Goal: Task Accomplishment & Management: Complete application form

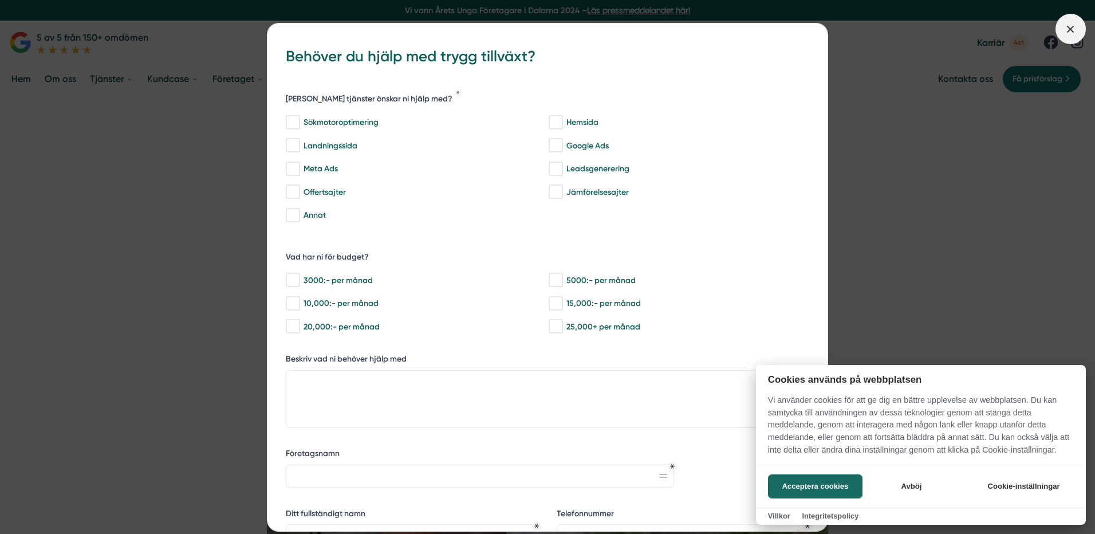
click at [1068, 27] on div at bounding box center [547, 267] width 1095 height 534
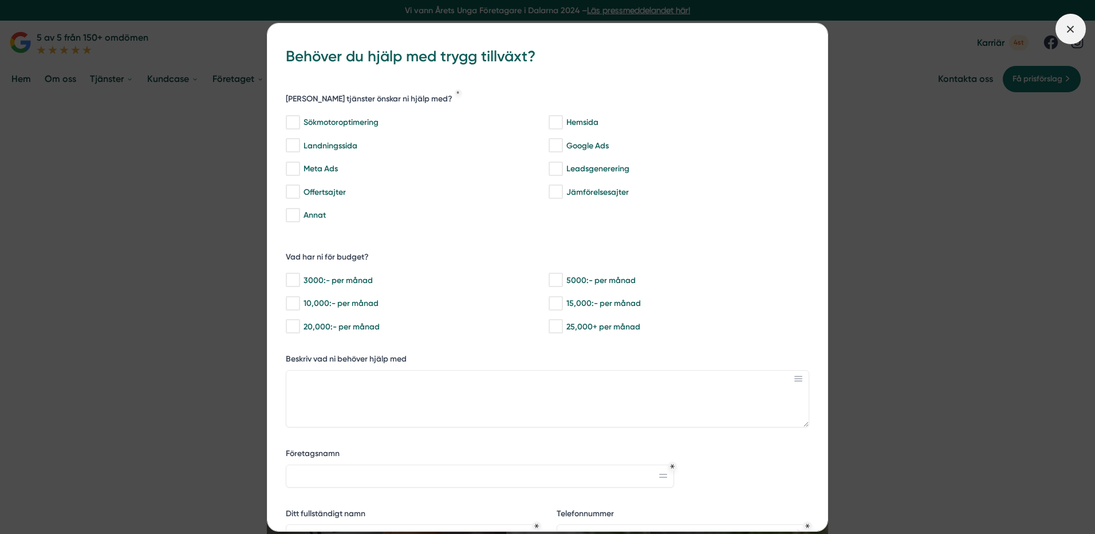
click at [1070, 19] on span at bounding box center [1070, 29] width 30 height 30
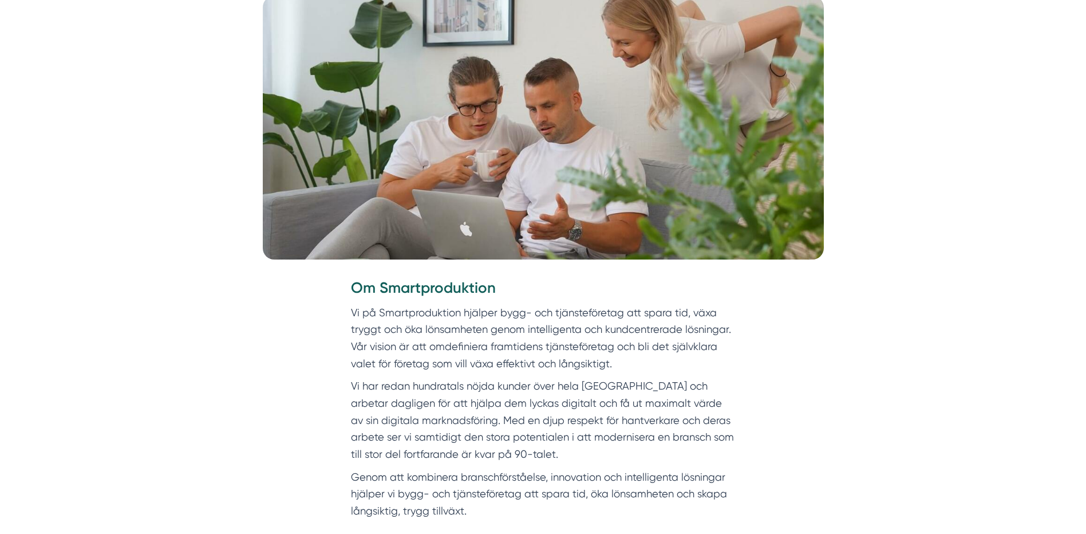
scroll to position [401, 0]
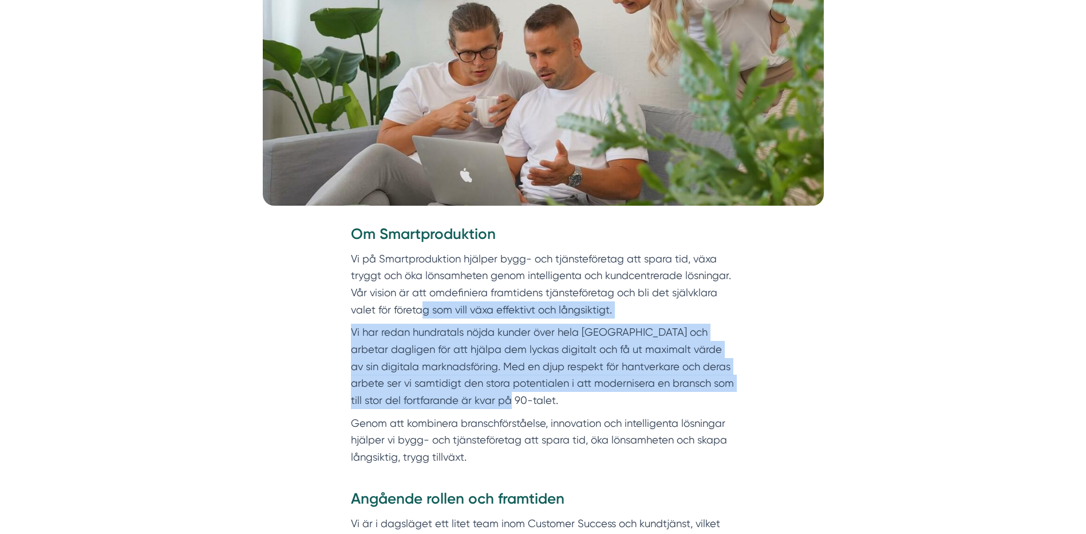
drag, startPoint x: 430, startPoint y: 317, endPoint x: 539, endPoint y: 394, distance: 133.8
click at [539, 394] on div "Om Smartproduktion Vi på Smartproduktion hjälper bygg- och tjänsteföretag att s…" at bounding box center [543, 345] width 385 height 242
click at [540, 394] on p "Vi har redan hundratals nöjda kunder över hela [GEOGRAPHIC_DATA] och arbetar da…" at bounding box center [543, 365] width 385 height 85
drag, startPoint x: 539, startPoint y: 399, endPoint x: 393, endPoint y: 335, distance: 159.2
click at [393, 335] on p "Vi har redan hundratals nöjda kunder över hela [GEOGRAPHIC_DATA] och arbetar da…" at bounding box center [543, 365] width 385 height 85
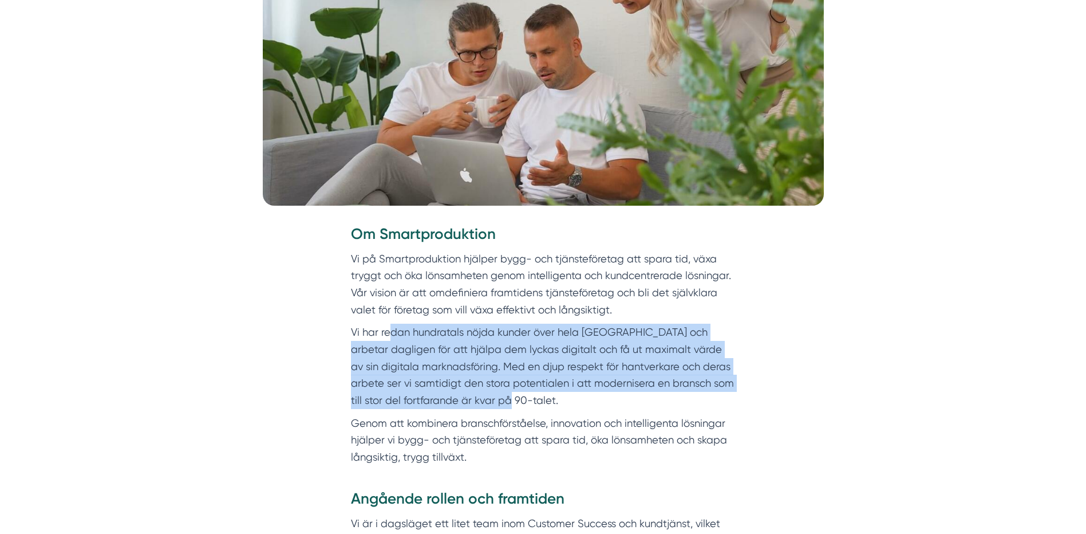
click at [393, 335] on p "Vi har redan hundratals nöjda kunder över hela [GEOGRAPHIC_DATA] och arbetar da…" at bounding box center [543, 365] width 385 height 85
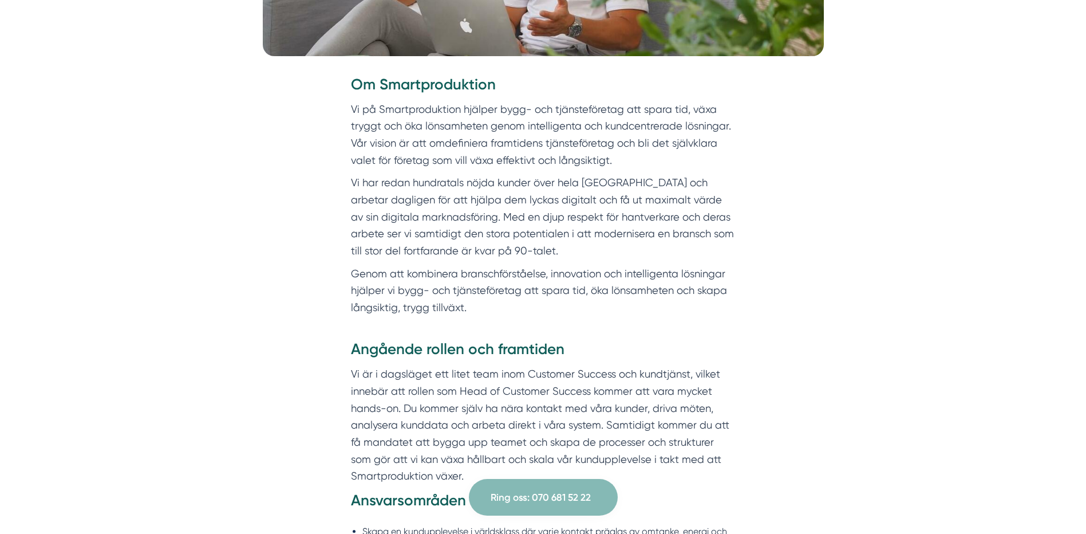
scroll to position [573, 0]
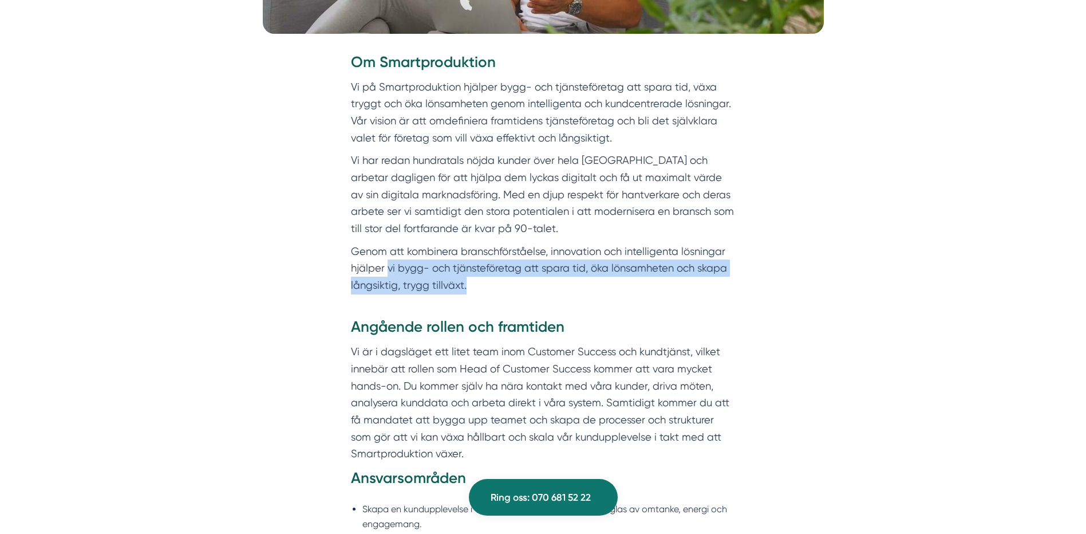
drag, startPoint x: 391, startPoint y: 271, endPoint x: 574, endPoint y: 291, distance: 183.7
click at [574, 291] on p "Genom att kombinera branschförståelse, innovation och intelligenta lösningar hj…" at bounding box center [543, 269] width 385 height 52
drag, startPoint x: 342, startPoint y: 269, endPoint x: 326, endPoint y: 265, distance: 16.5
click at [326, 265] on div "Om Smartproduktion Vi på Smartproduktion hjälper bygg- och tjänsteföretag att s…" at bounding box center [543, 184] width 440 height 265
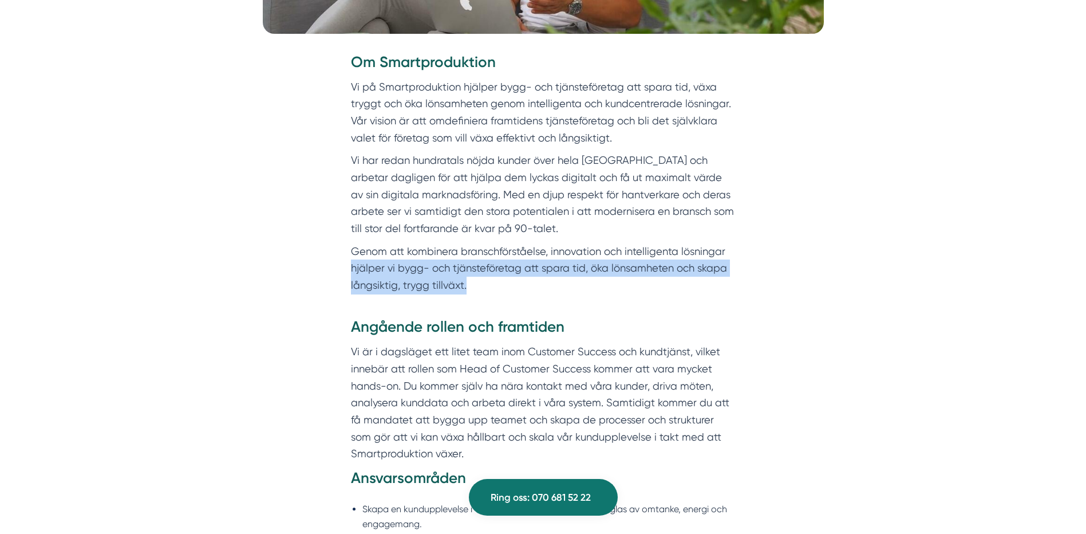
click at [326, 265] on div "Om Smartproduktion Vi på Smartproduktion hjälper bygg- och tjänsteföretag att s…" at bounding box center [543, 184] width 440 height 265
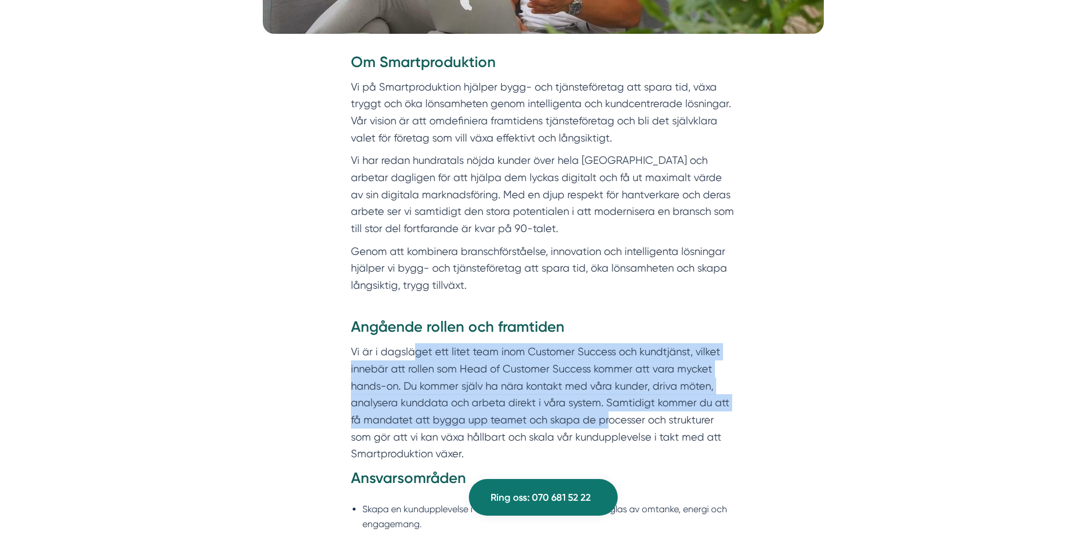
drag, startPoint x: 440, startPoint y: 365, endPoint x: 606, endPoint y: 417, distance: 174.2
click at [606, 417] on p "Vi är i dagsläget ett litet team inom Customer Success och kundtjänst, vilket i…" at bounding box center [543, 402] width 385 height 119
drag, startPoint x: 498, startPoint y: 377, endPoint x: 447, endPoint y: 343, distance: 61.1
click at [447, 343] on p "Vi är i dagsläget ett litet team inom Customer Success och kundtjänst, vilket i…" at bounding box center [543, 402] width 385 height 119
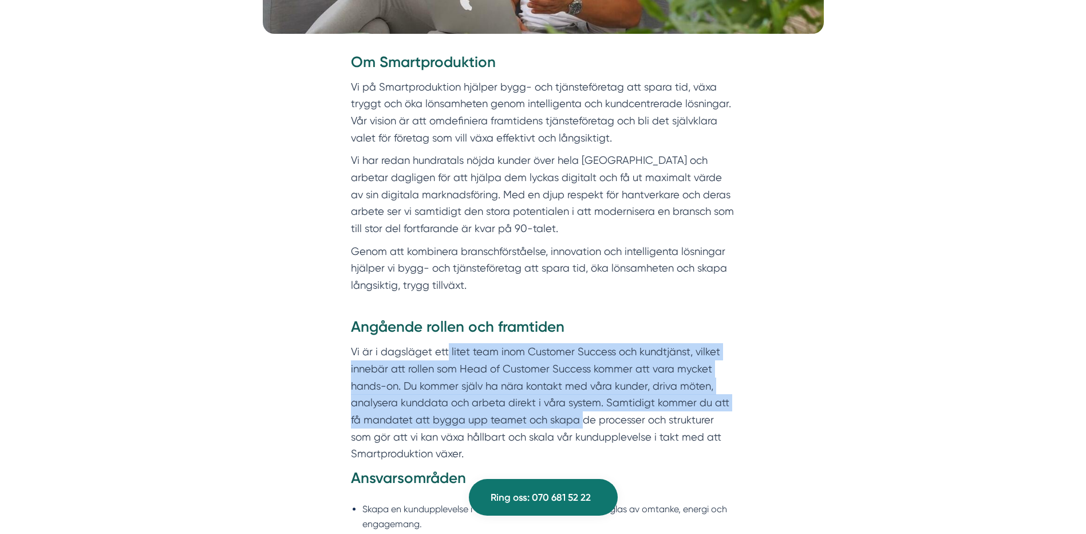
click at [447, 343] on p "Vi är i dagsläget ett litet team inom Customer Success och kundtjänst, vilket i…" at bounding box center [543, 402] width 385 height 119
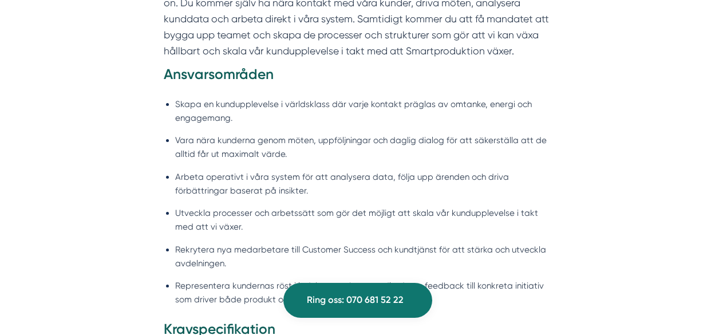
scroll to position [857, 0]
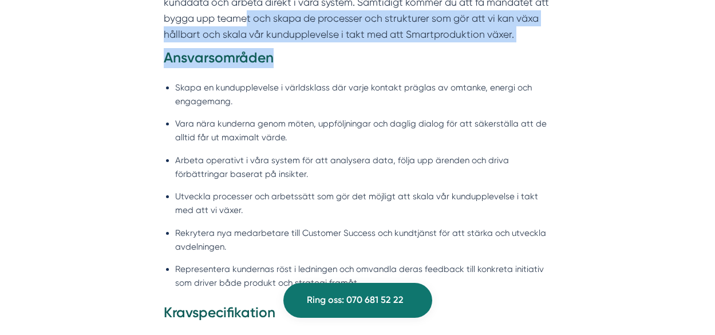
drag, startPoint x: 215, startPoint y: 26, endPoint x: 326, endPoint y: 44, distance: 112.6
click at [326, 44] on div "Angående rollen och framtiden Vi är i dagsläget ett litet team inom Customer Su…" at bounding box center [358, 171] width 388 height 500
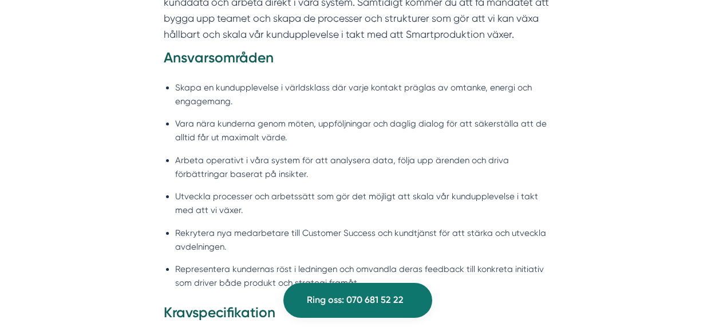
scroll to position [685, 0]
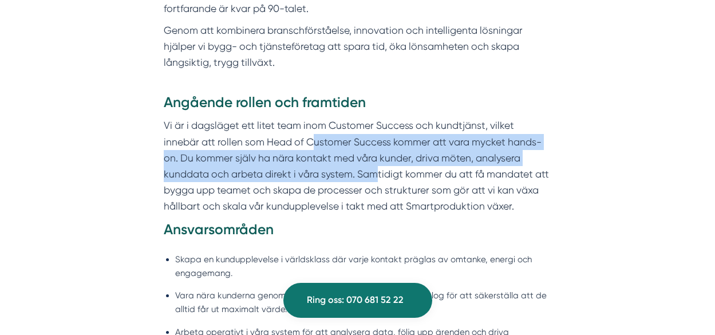
drag, startPoint x: 295, startPoint y: 151, endPoint x: 333, endPoint y: 169, distance: 41.7
click at [333, 169] on p "Vi är i dagsläget ett litet team inom Customer Success och kundtjänst, vilket i…" at bounding box center [358, 165] width 388 height 97
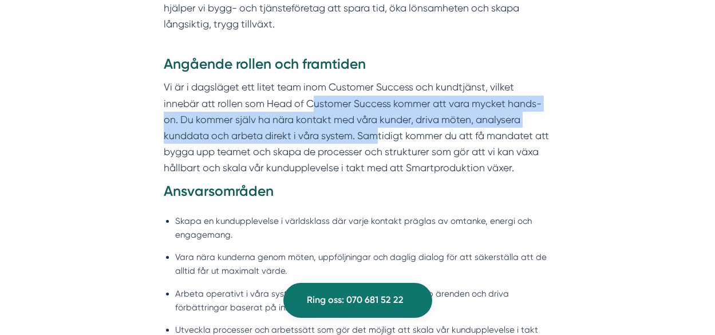
scroll to position [743, 0]
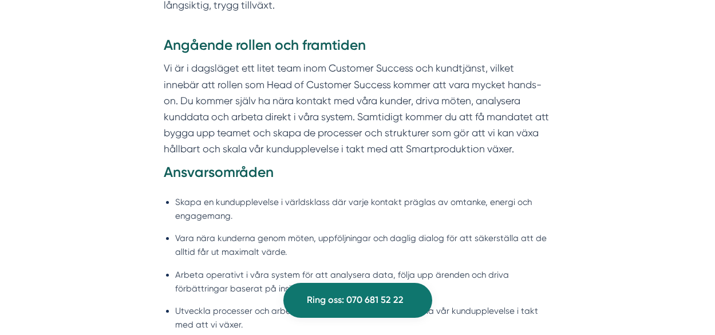
click at [202, 136] on p "Vi är i dagsläget ett litet team inom Customer Success och kundtjänst, vilket i…" at bounding box center [358, 108] width 388 height 97
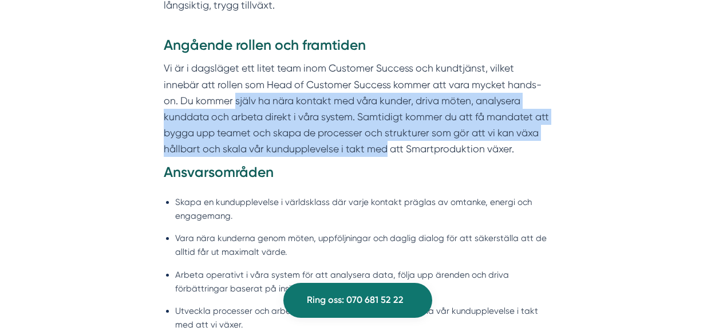
drag, startPoint x: 203, startPoint y: 107, endPoint x: 349, endPoint y: 147, distance: 150.8
click at [349, 147] on p "Vi är i dagsläget ett litet team inom Customer Success och kundtjänst, vilket i…" at bounding box center [358, 108] width 388 height 97
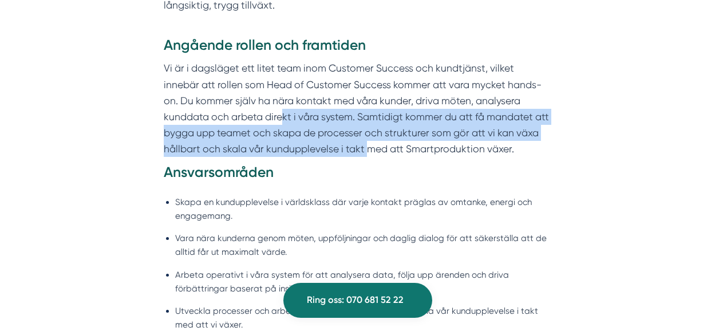
drag, startPoint x: 300, startPoint y: 138, endPoint x: 235, endPoint y: 115, distance: 69.4
click at [235, 115] on p "Vi är i dagsläget ett litet team inom Customer Success och kundtjänst, vilket i…" at bounding box center [358, 108] width 388 height 97
drag, startPoint x: 240, startPoint y: 120, endPoint x: 323, endPoint y: 142, distance: 86.0
click at [323, 142] on p "Vi är i dagsläget ett litet team inom Customer Success och kundtjänst, vilket i…" at bounding box center [358, 108] width 388 height 97
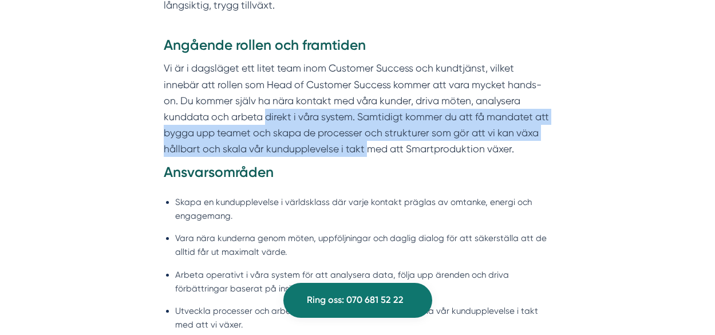
click at [192, 127] on p "Vi är i dagsläget ett litet team inom Customer Success och kundtjänst, vilket i…" at bounding box center [358, 108] width 388 height 97
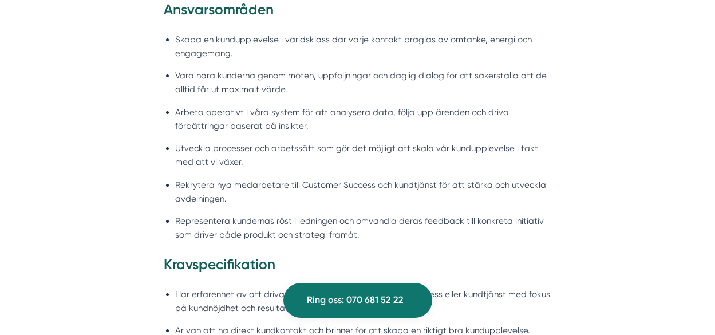
scroll to position [914, 0]
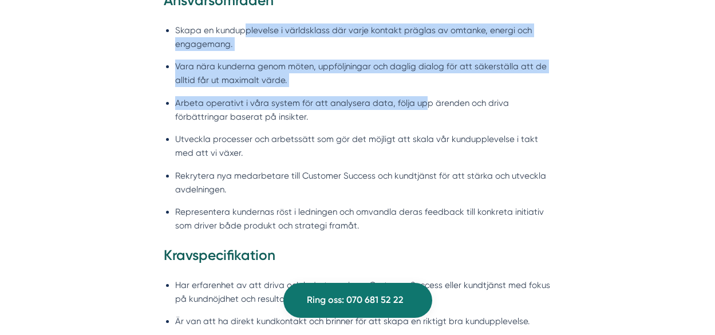
drag, startPoint x: 246, startPoint y: 35, endPoint x: 417, endPoint y: 100, distance: 183.5
click at [417, 100] on ul "Skapa en kundupplevelse i världsklass där varje kontakt präglas av omtanke, ene…" at bounding box center [358, 131] width 388 height 230
click at [417, 100] on li "Arbeta operativt i våra system för att analysera data, följa upp ärenden och dr…" at bounding box center [363, 109] width 376 height 27
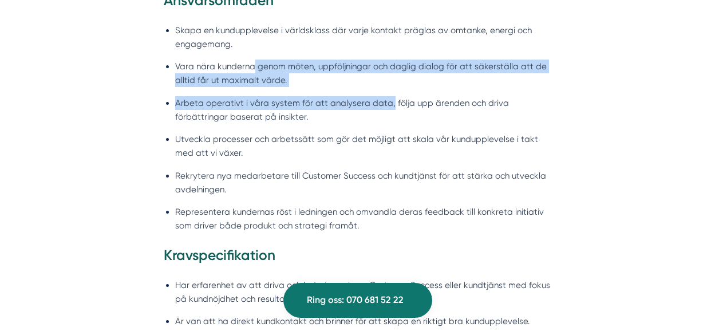
drag, startPoint x: 293, startPoint y: 79, endPoint x: 251, endPoint y: 62, distance: 45.0
click at [251, 62] on ul "Skapa en kundupplevelse i världsklass där varje kontakt präglas av omtanke, ene…" at bounding box center [358, 131] width 388 height 230
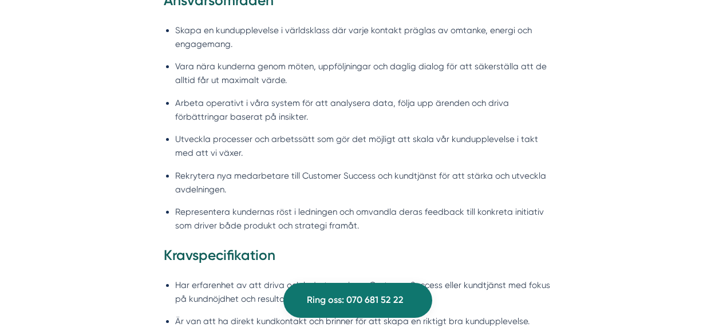
click at [250, 60] on li "Vara nära kunderna genom möten, uppföljningar och daglig dialog för att säkerst…" at bounding box center [363, 73] width 376 height 27
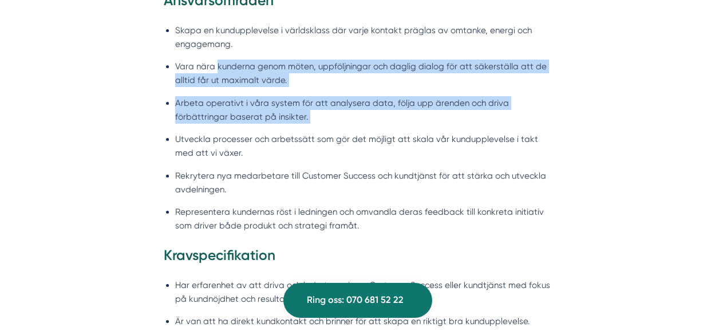
drag, startPoint x: 250, startPoint y: 60, endPoint x: 407, endPoint y: 113, distance: 166.2
click at [407, 113] on ul "Skapa en kundupplevelse i världsklass där varje kontakt präglas av omtanke, ene…" at bounding box center [358, 131] width 388 height 230
click at [407, 113] on li "Arbeta operativt i våra system för att analysera data, följa upp ärenden och dr…" at bounding box center [363, 109] width 376 height 27
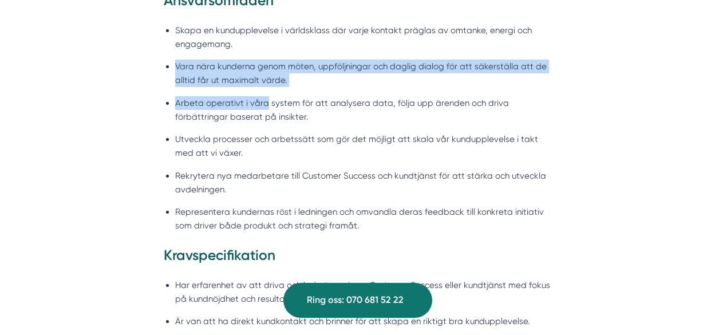
drag, startPoint x: 265, startPoint y: 90, endPoint x: 165, endPoint y: 58, distance: 104.6
click at [165, 58] on ul "Skapa en kundupplevelse i världsklass där varje kontakt präglas av omtanke, ene…" at bounding box center [358, 131] width 388 height 230
drag, startPoint x: 229, startPoint y: 76, endPoint x: 289, endPoint y: 98, distance: 63.6
click at [289, 98] on ul "Skapa en kundupplevelse i världsklass där varje kontakt präglas av omtanke, ene…" at bounding box center [358, 131] width 388 height 230
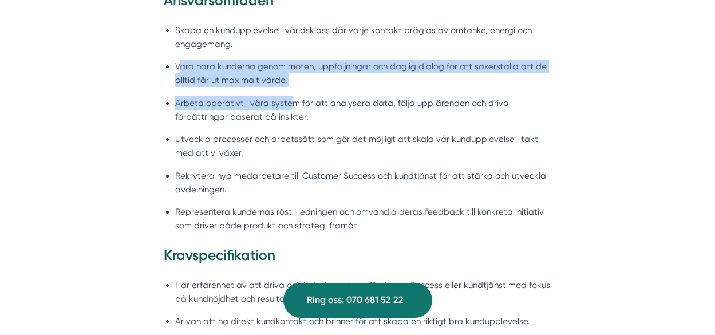
click at [289, 98] on li "Arbeta operativt i våra system för att analysera data, följa upp ärenden och dr…" at bounding box center [363, 109] width 376 height 27
drag, startPoint x: 255, startPoint y: 94, endPoint x: 198, endPoint y: 66, distance: 64.0
click at [198, 66] on ul "Skapa en kundupplevelse i världsklass där varje kontakt präglas av omtanke, ene…" at bounding box center [358, 131] width 388 height 230
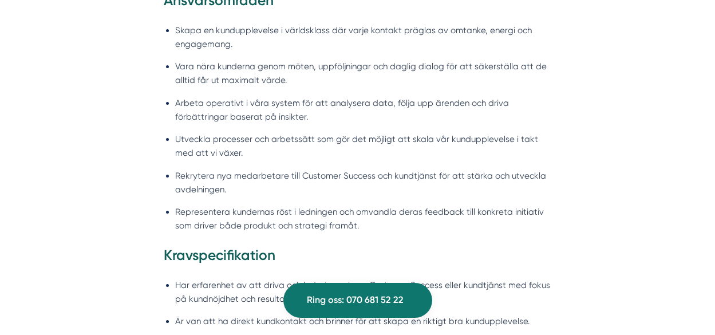
drag, startPoint x: 198, startPoint y: 66, endPoint x: 187, endPoint y: 62, distance: 11.8
click at [187, 62] on li "Vara nära kunderna genom möten, uppföljningar och daglig dialog för att säkerst…" at bounding box center [363, 73] width 376 height 27
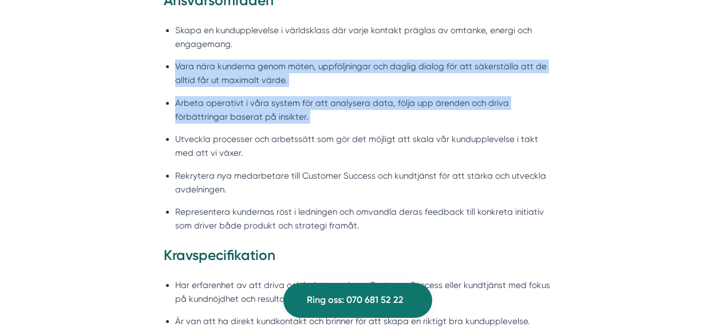
drag, startPoint x: 187, startPoint y: 62, endPoint x: 373, endPoint y: 115, distance: 193.9
click at [373, 115] on ul "Skapa en kundupplevelse i världsklass där varje kontakt präglas av omtanke, ene…" at bounding box center [358, 131] width 388 height 230
click at [373, 115] on li "Arbeta operativt i våra system för att analysera data, följa upp ärenden och dr…" at bounding box center [363, 109] width 376 height 27
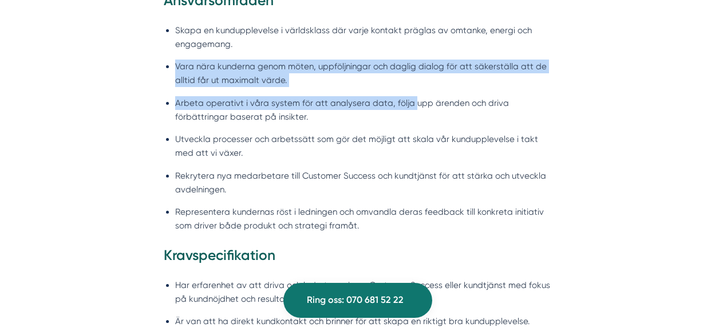
drag, startPoint x: 409, startPoint y: 97, endPoint x: 258, endPoint y: 46, distance: 159.7
click at [258, 46] on ul "Skapa en kundupplevelse i världsklass där varje kontakt präglas av omtanke, ene…" at bounding box center [358, 131] width 388 height 230
drag, startPoint x: 258, startPoint y: 46, endPoint x: 248, endPoint y: 47, distance: 9.8
click at [256, 46] on li "Skapa en kundupplevelse i världsklass där varje kontakt präglas av omtanke, ene…" at bounding box center [363, 36] width 376 height 27
drag, startPoint x: 263, startPoint y: 75, endPoint x: 314, endPoint y: 108, distance: 60.3
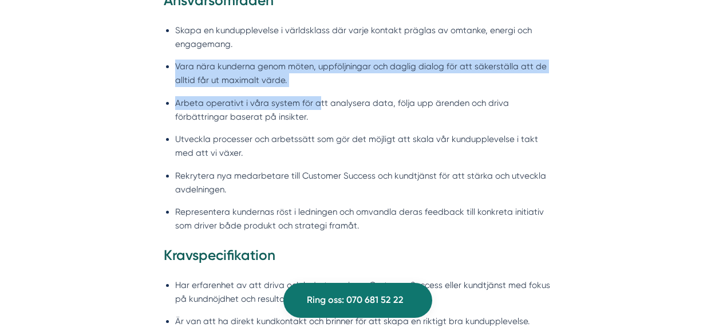
click at [314, 108] on ul "Skapa en kundupplevelse i världsklass där varje kontakt präglas av omtanke, ene…" at bounding box center [358, 131] width 388 height 230
drag, startPoint x: 314, startPoint y: 108, endPoint x: 258, endPoint y: 101, distance: 56.0
click at [258, 101] on li "Arbeta operativt i våra system för att analysera data, följa upp ärenden och dr…" at bounding box center [363, 109] width 376 height 27
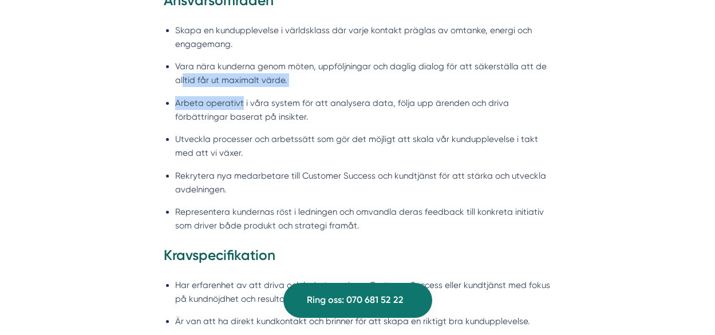
drag, startPoint x: 185, startPoint y: 79, endPoint x: 183, endPoint y: 74, distance: 5.9
click at [183, 74] on ul "Skapa en kundupplevelse i världsklass där varje kontakt präglas av omtanke, ene…" at bounding box center [358, 131] width 388 height 230
click at [183, 74] on li "Vara nära kunderna genom möten, uppföljningar och daglig dialog för att säkerst…" at bounding box center [363, 73] width 376 height 27
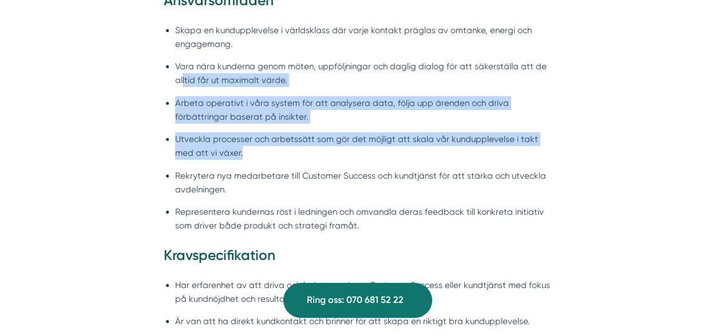
drag, startPoint x: 217, startPoint y: 113, endPoint x: 266, endPoint y: 155, distance: 64.6
click at [266, 155] on ul "Skapa en kundupplevelse i världsklass där varje kontakt präglas av omtanke, ene…" at bounding box center [358, 131] width 388 height 230
click at [266, 154] on li "Utveckla processer och arbetssätt som gör det möjligt att skala vår kunduppleve…" at bounding box center [363, 145] width 376 height 27
drag, startPoint x: 240, startPoint y: 136, endPoint x: 216, endPoint y: 99, distance: 44.6
click at [216, 99] on ul "Skapa en kundupplevelse i världsklass där varje kontakt präglas av omtanke, ene…" at bounding box center [358, 131] width 388 height 230
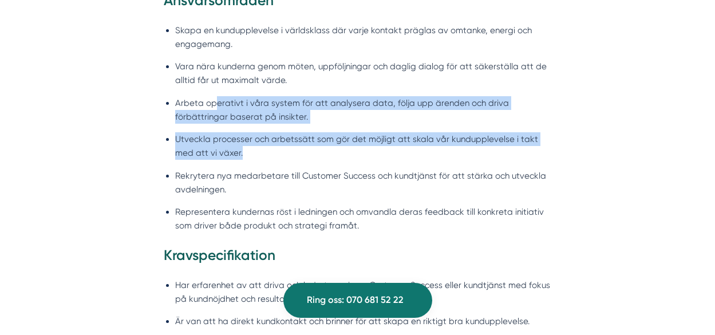
click at [216, 99] on li "Arbeta operativt i våra system för att analysera data, följa upp ärenden och dr…" at bounding box center [363, 109] width 376 height 27
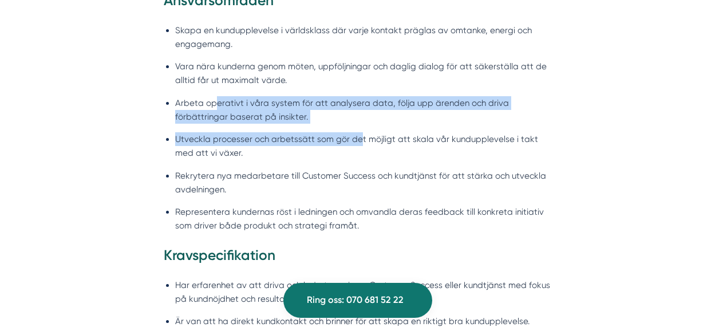
drag, startPoint x: 239, startPoint y: 111, endPoint x: 358, endPoint y: 145, distance: 123.4
click at [358, 145] on ul "Skapa en kundupplevelse i världsklass där varje kontakt präglas av omtanke, ene…" at bounding box center [358, 131] width 388 height 230
click at [358, 145] on li "Utveckla processer och arbetssätt som gör det möjligt att skala vår kunduppleve…" at bounding box center [363, 145] width 376 height 27
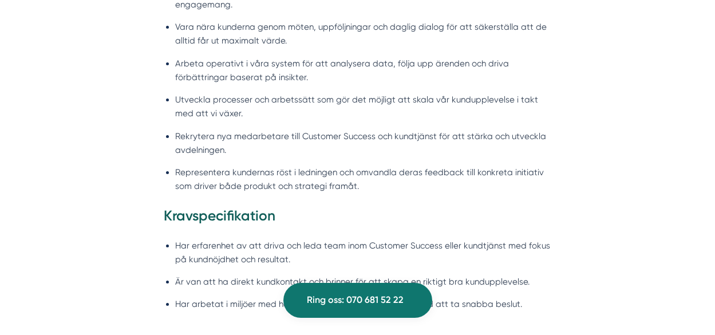
scroll to position [972, 0]
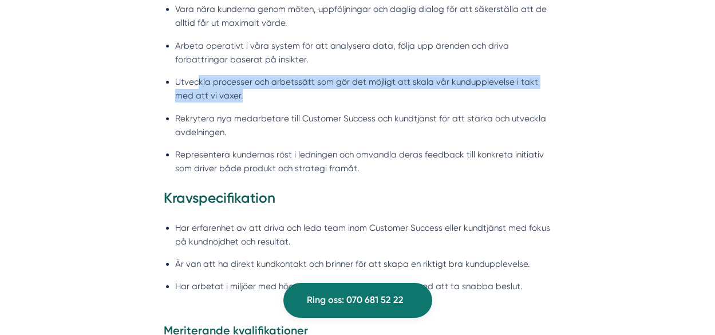
drag, startPoint x: 199, startPoint y: 69, endPoint x: 273, endPoint y: 100, distance: 80.4
click at [273, 100] on ul "Skapa en kundupplevelse i världsklass där varje kontakt präglas av omtanke, ene…" at bounding box center [358, 74] width 388 height 230
click at [273, 100] on li "Utveckla processer och arbetssätt som gör det möjligt att skala vår kunduppleve…" at bounding box center [363, 88] width 376 height 27
drag, startPoint x: 230, startPoint y: 90, endPoint x: 221, endPoint y: 80, distance: 14.2
click at [221, 80] on li "Utveckla processer och arbetssätt som gör det möjligt att skala vår kunduppleve…" at bounding box center [363, 88] width 376 height 27
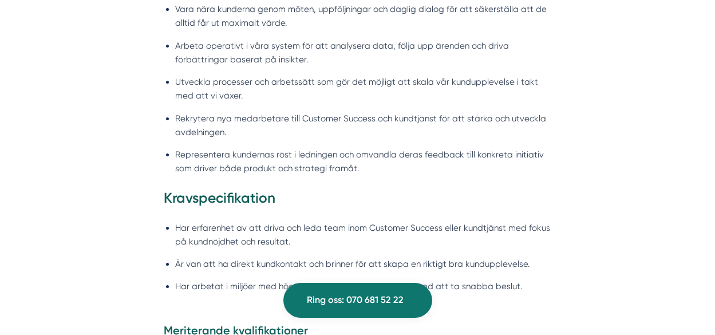
click at [217, 80] on li "Utveckla processer och arbetssätt som gör det möjligt att skala vår kunduppleve…" at bounding box center [363, 88] width 376 height 27
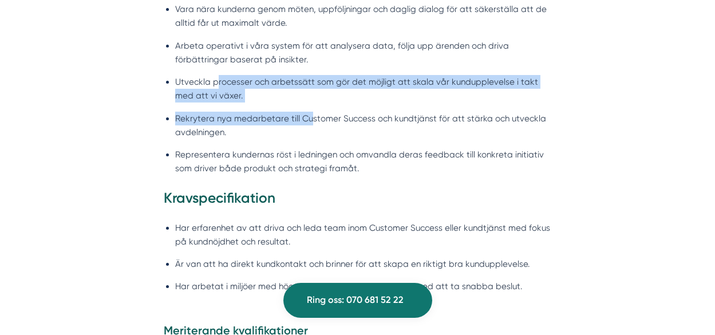
click at [307, 109] on ul "Skapa en kundupplevelse i världsklass där varje kontakt präglas av omtanke, ene…" at bounding box center [358, 74] width 388 height 230
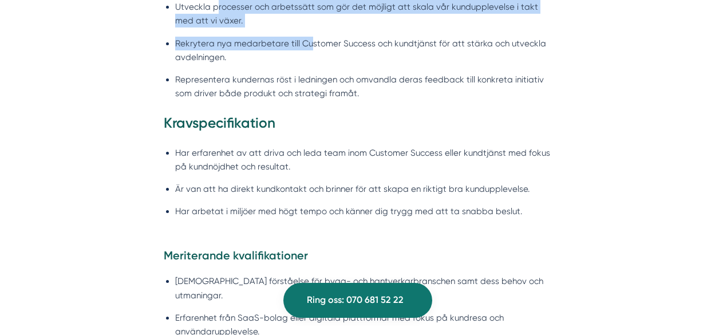
scroll to position [1029, 0]
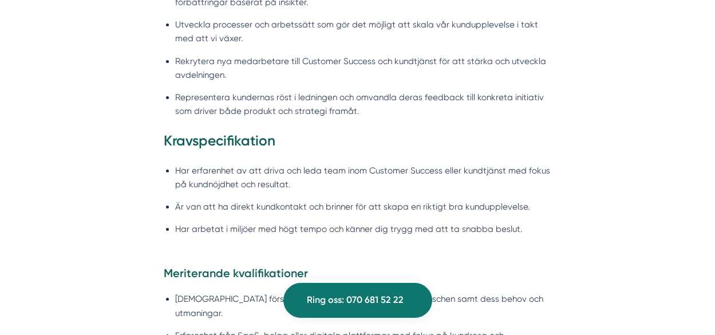
click at [246, 90] on li "Representera kundernas röst i ledningen och omvandla deras feedback till konkre…" at bounding box center [363, 103] width 376 height 27
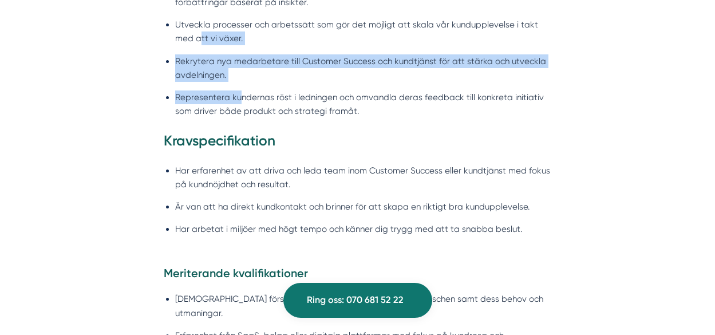
drag, startPoint x: 240, startPoint y: 82, endPoint x: 179, endPoint y: 41, distance: 73.5
click at [179, 41] on ul "Skapa en kundupplevelse i världsklass där varje kontakt präglas av omtanke, ene…" at bounding box center [358, 17] width 388 height 230
click at [179, 41] on li "Utveckla processer och arbetssätt som gör det möjligt att skala vår kunduppleve…" at bounding box center [363, 31] width 376 height 27
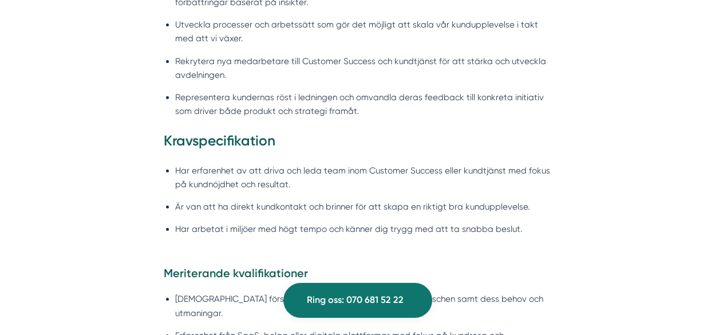
click at [373, 89] on ul "Skapa en kundupplevelse i världsklass där varje kontakt präglas av omtanke, ene…" at bounding box center [358, 17] width 388 height 230
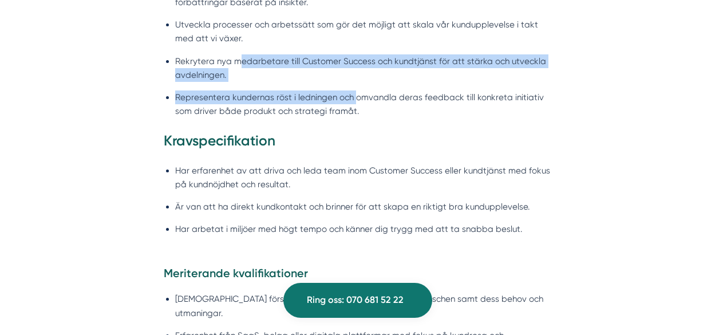
drag
click at [237, 62] on ul "Skapa en kundupplevelse i världsklass där varje kontakt präglas av omtanke, ene…" at bounding box center [358, 17] width 388 height 230
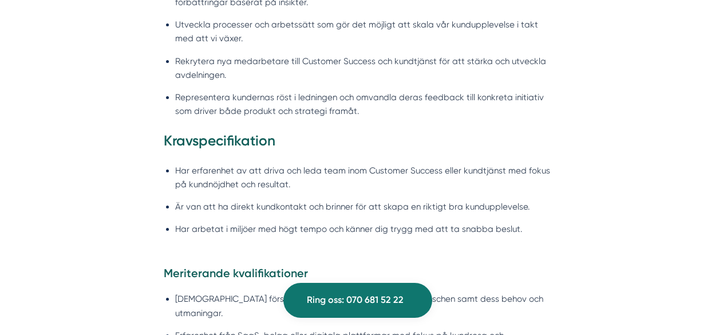
click at [208, 65] on li "Rekrytera nya medarbetare till Customer Success och kundtjänst för att stärka o…" at bounding box center [363, 67] width 376 height 27
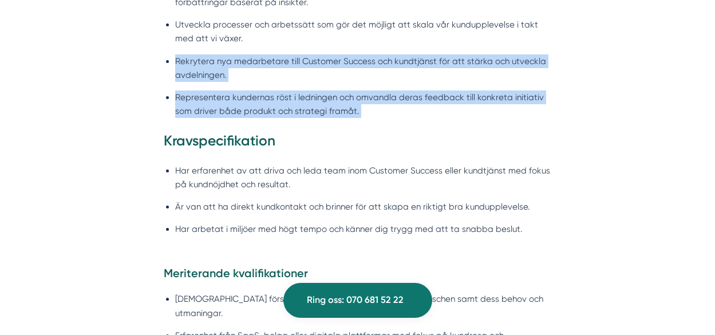
click at [405, 125] on ul "Skapa en kundupplevelse i världsklass där varje kontakt präglas av omtanke, ene…" at bounding box center [358, 17] width 388 height 230
click at [284, 99] on li "Representera kundernas röst i ledningen och omvandla deras feedback till konkre…" at bounding box center [363, 103] width 376 height 27
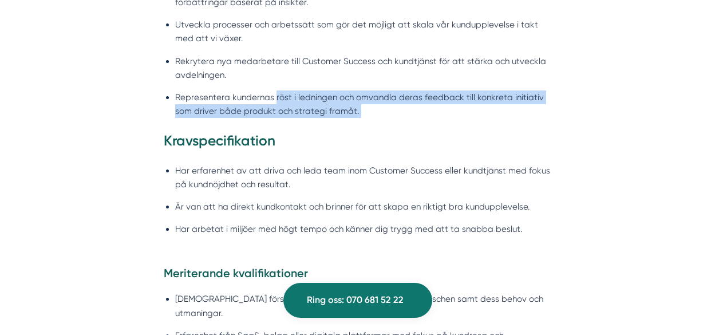
click at [448, 125] on ul "Skapa en kundupplevelse i världsklass där varje kontakt präglas av omtanke, ene…" at bounding box center [358, 17] width 388 height 230
click at [442, 124] on ul "Skapa en kundupplevelse i världsklass där varje kontakt präglas av omtanke, ene…" at bounding box center [358, 17] width 388 height 230
click at [262, 86] on ul "Skapa en kundupplevelse i världsklass där varje kontakt präglas av omtanke, ene…" at bounding box center [358, 17] width 388 height 230
click at [261, 86] on ul "Skapa en kundupplevelse i världsklass där varje kontakt präglas av omtanke, ene…" at bounding box center [358, 17] width 388 height 230
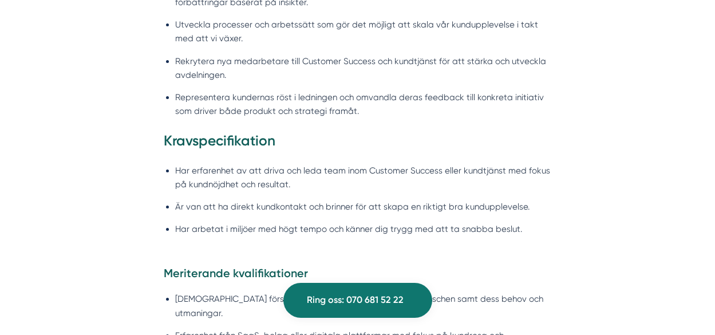
click at [449, 108] on ul "Skapa en kundupplevelse i världsklass där varje kontakt präglas av omtanke, ene…" at bounding box center [358, 17] width 388 height 230
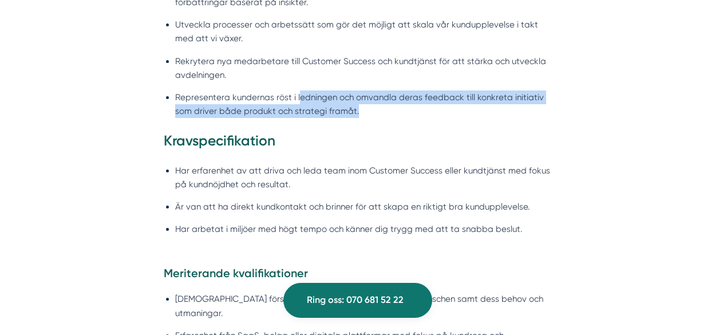
click at [282, 86] on ul "Skapa en kundupplevelse i världsklass där varje kontakt präglas av omtanke, ene…" at bounding box center [358, 17] width 388 height 230
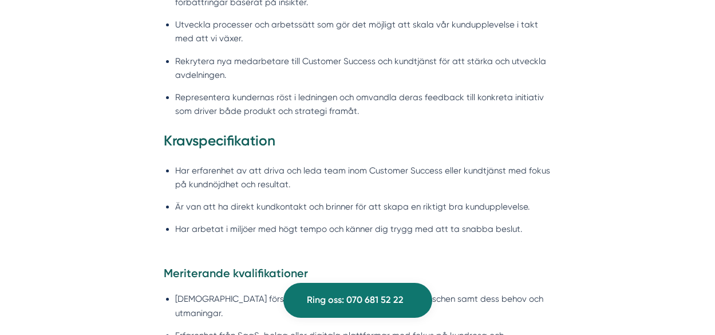
click at [278, 85] on ul "Skapa en kundupplevelse i världsklass där varje kontakt präglas av omtanke, ene…" at bounding box center [358, 17] width 388 height 230
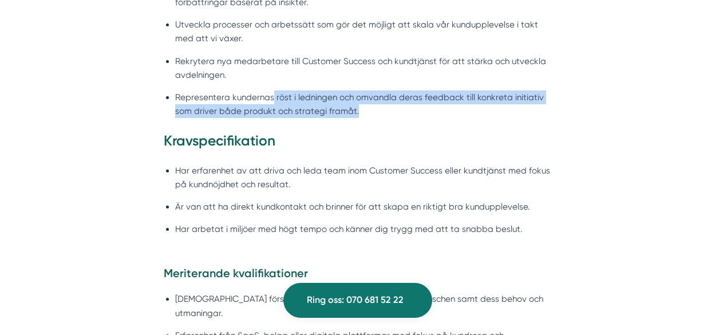
click at [432, 115] on ul "Skapa en kundupplevelse i världsklass där varje kontakt präglas av omtanke, ene…" at bounding box center [358, 17] width 388 height 230
click at [432, 115] on li "Representera kundernas röst i ledningen och omvandla deras feedback till konkre…" at bounding box center [363, 103] width 376 height 27
click at [252, 91] on li "Representera kundernas röst i ledningen och omvandla deras feedback till konkre…" at bounding box center [363, 103] width 376 height 27
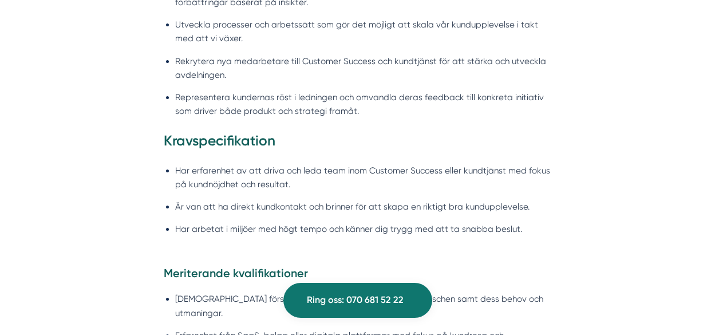
click at [231, 90] on li "Representera kundernas röst i ledningen och omvandla deras feedback till konkre…" at bounding box center [363, 103] width 376 height 27
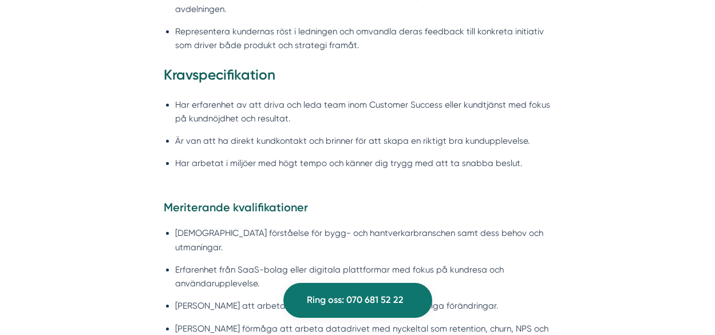
scroll to position [1143, 0]
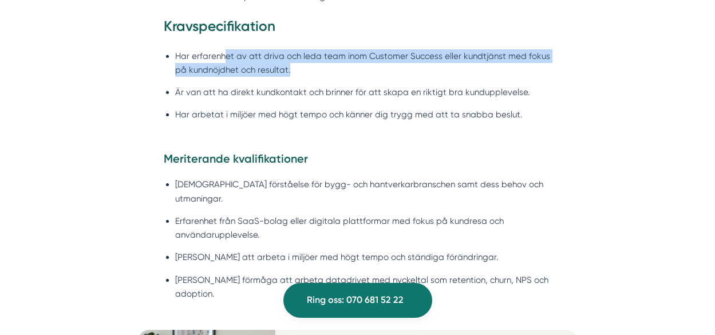
click at [393, 74] on li "Har erfarenhet av att driva och leda team inom Customer Success eller kundtjäns…" at bounding box center [363, 62] width 376 height 27
click at [390, 76] on li "Har erfarenhet av att driva och leda team inom Customer Success eller kundtjäns…" at bounding box center [363, 62] width 376 height 27
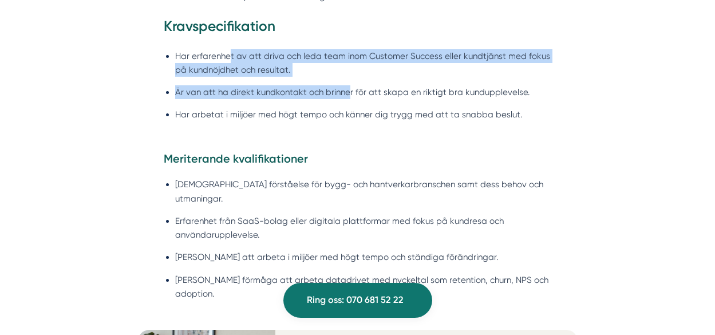
click at [228, 62] on ul "Har erfarenhet av att driva och leda team inom Customer Success eller kundtjäns…" at bounding box center [358, 88] width 388 height 93
click at [228, 62] on li "Har erfarenhet av att driva och leda team inom Customer Success eller kundtjäns…" at bounding box center [363, 62] width 376 height 27
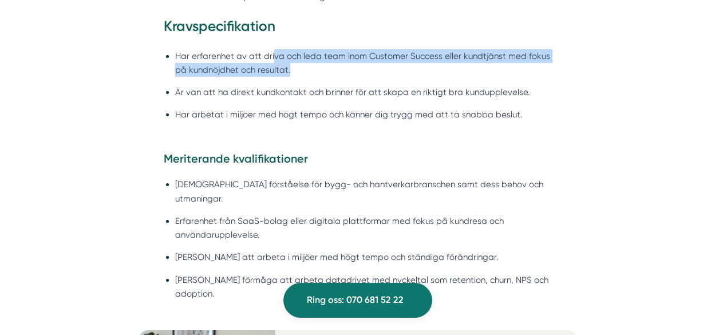
click at [350, 73] on li "Har erfarenhet av att driva och leda team inom Customer Success eller kundtjäns…" at bounding box center [363, 62] width 376 height 27
click at [353, 73] on li "Har erfarenhet av att driva och leda team inom Customer Success eller kundtjäns…" at bounding box center [363, 62] width 376 height 27
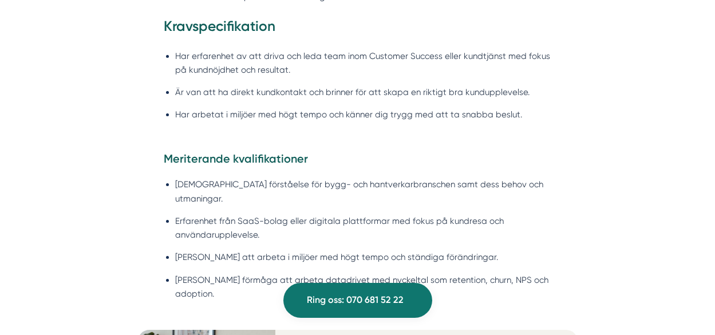
click at [228, 55] on li "Har erfarenhet av att driva och leda team inom Customer Success eller kundtjäns…" at bounding box center [363, 62] width 376 height 27
click at [226, 55] on li "Har erfarenhet av att driva och leda team inom Customer Success eller kundtjäns…" at bounding box center [363, 62] width 376 height 27
click at [317, 72] on li "Har erfarenhet av att driva och leda team inom Customer Success eller kundtjäns…" at bounding box center [363, 62] width 376 height 27
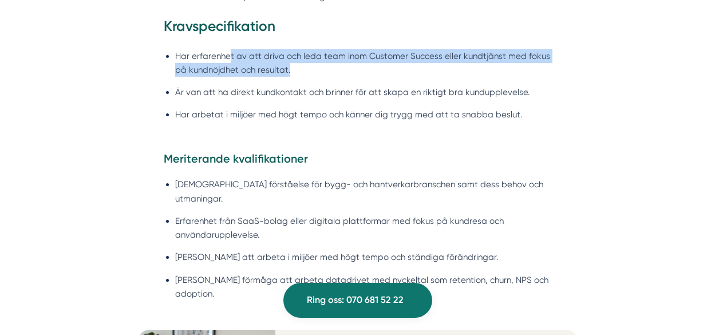
click at [224, 53] on li "Har erfarenhet av att driva och leda team inom Customer Success eller kundtjäns…" at bounding box center [363, 62] width 376 height 27
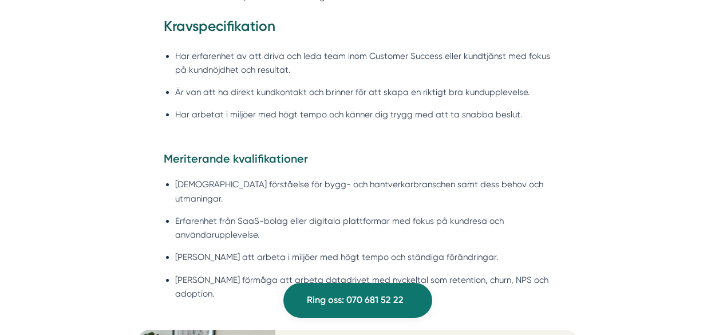
click at [212, 52] on li "Har erfarenhet av att driva och leda team inom Customer Success eller kundtjäns…" at bounding box center [363, 62] width 376 height 27
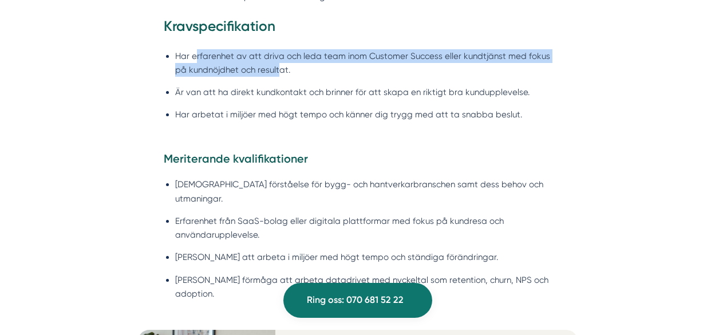
click at [279, 69] on li "Har erfarenhet av att driva och leda team inom Customer Success eller kundtjäns…" at bounding box center [363, 62] width 376 height 27
click at [175, 54] on li "Har erfarenhet av att driva och leda team inom Customer Success eller kundtjäns…" at bounding box center [363, 62] width 376 height 27
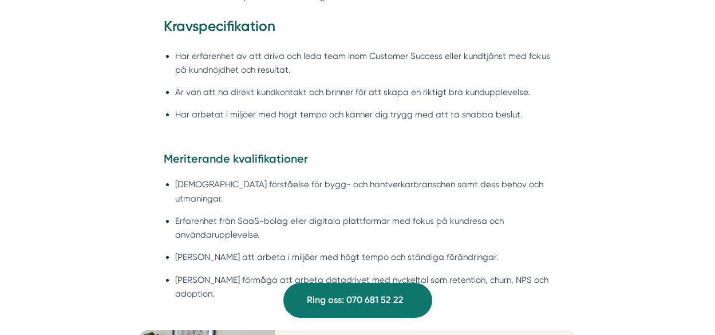
scroll to position [1201, 0]
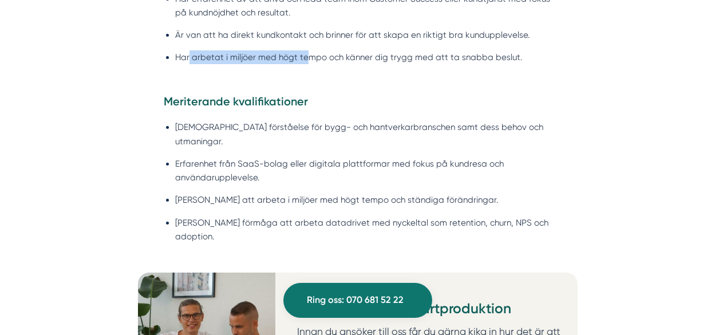
click at [306, 72] on ul "Har erfarenhet av att driva och leda team inom Customer Success eller kundtjäns…" at bounding box center [358, 31] width 388 height 93
click at [200, 46] on ul "Har erfarenhet av att driva och leda team inom Customer Success eller kundtjäns…" at bounding box center [358, 31] width 388 height 93
click at [355, 77] on ul "Har erfarenhet av att driva och leda team inom Customer Success eller kundtjäns…" at bounding box center [358, 31] width 388 height 93
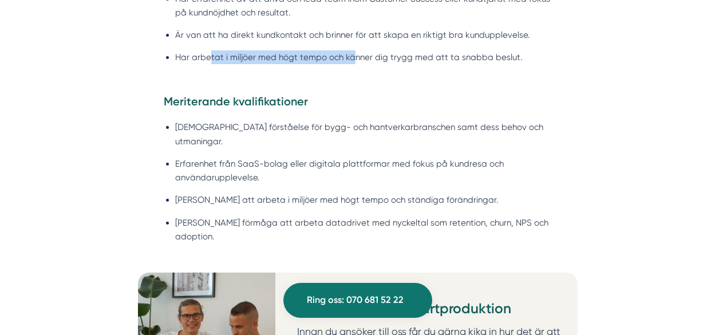
click at [355, 77] on ul "Har erfarenhet av att driva och leda team inom Customer Success eller kundtjäns…" at bounding box center [358, 31] width 388 height 93
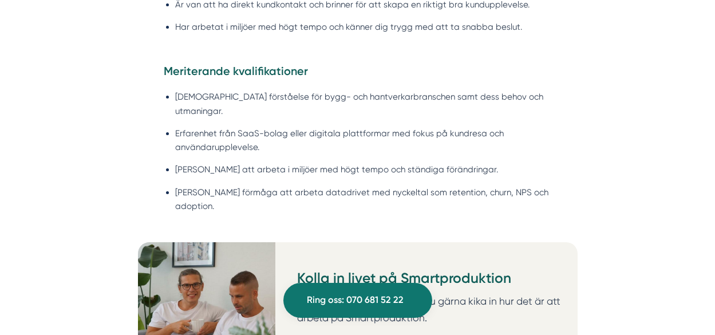
scroll to position [1258, 0]
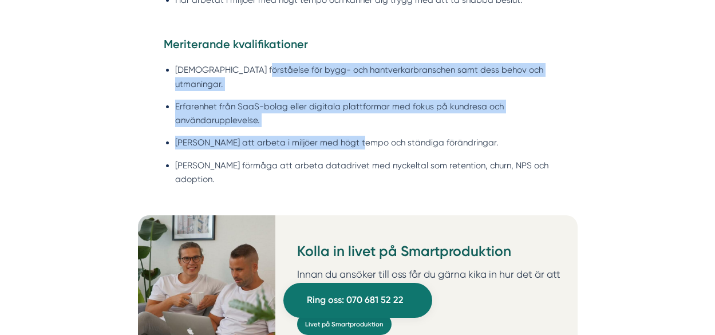
click at [361, 120] on ul "[DEMOGRAPHIC_DATA] förståelse för bygg- och hantverkarbranschen samt dess behov…" at bounding box center [358, 127] width 388 height 143
click at [226, 62] on ul "[DEMOGRAPHIC_DATA] förståelse för bygg- och hantverkarbranschen samt dess behov…" at bounding box center [358, 127] width 388 height 143
click at [224, 62] on ul "[DEMOGRAPHIC_DATA] förståelse för bygg- och hantverkarbranschen samt dess behov…" at bounding box center [358, 127] width 388 height 143
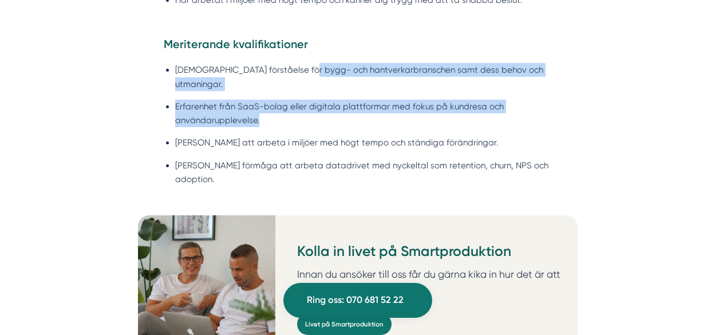
click at [457, 110] on ul "[DEMOGRAPHIC_DATA] förståelse för bygg- och hantverkarbranschen samt dess behov…" at bounding box center [358, 127] width 388 height 143
click at [457, 110] on li "Erfarenhet från SaaS-bolag eller digitala plattformar med fokus på kundresa och…" at bounding box center [363, 113] width 376 height 27
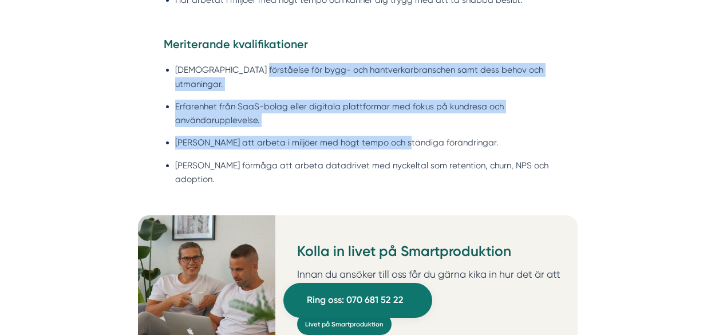
click at [249, 66] on ul "[DEMOGRAPHIC_DATA] förståelse för bygg- och hantverkarbranschen samt dess behov…" at bounding box center [358, 127] width 388 height 143
click at [248, 65] on li "[DEMOGRAPHIC_DATA] förståelse för bygg- och hantverkarbranschen samt dess behov…" at bounding box center [363, 76] width 376 height 27
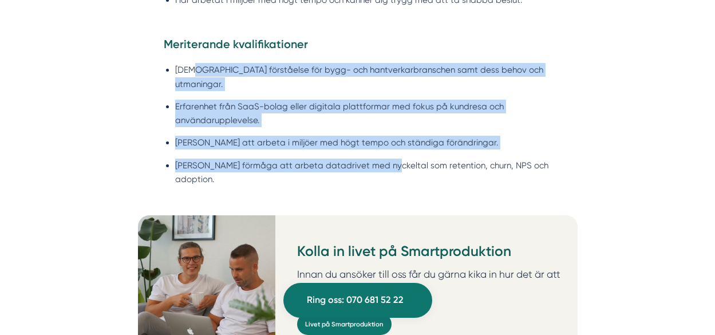
click at [377, 144] on ul "[DEMOGRAPHIC_DATA] förståelse för bygg- och hantverkarbranschen samt dess behov…" at bounding box center [358, 127] width 388 height 143
click at [376, 159] on li "[PERSON_NAME] förmåga att arbeta datadrivet med nyckeltal som retention, churn,…" at bounding box center [363, 172] width 376 height 27
click at [267, 74] on ul "[DEMOGRAPHIC_DATA] förståelse för bygg- och hantverkarbranschen samt dess behov…" at bounding box center [358, 127] width 388 height 143
click at [267, 74] on li "[DEMOGRAPHIC_DATA] förståelse för bygg- och hantverkarbranschen samt dess behov…" at bounding box center [363, 76] width 376 height 27
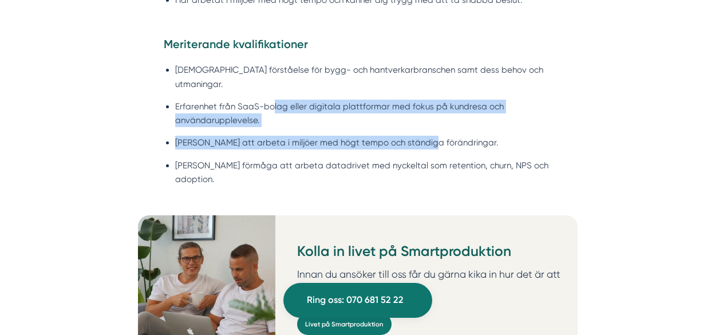
click at [427, 135] on ul "[DEMOGRAPHIC_DATA] förståelse för bygg- och hantverkarbranschen samt dess behov…" at bounding box center [358, 127] width 388 height 143
click at [427, 136] on li "[PERSON_NAME] att arbeta i miljöer med högt tempo och ständiga förändringar." at bounding box center [363, 143] width 376 height 14
click at [252, 92] on ul "[DEMOGRAPHIC_DATA] förståelse för bygg- och hantverkarbranschen samt dess behov…" at bounding box center [358, 127] width 388 height 143
click at [250, 100] on li "Erfarenhet från SaaS-bolag eller digitala plattformar med fokus på kundresa och…" at bounding box center [363, 113] width 376 height 27
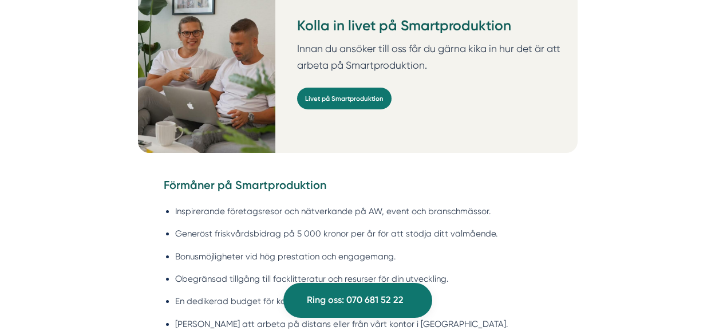
scroll to position [1544, 0]
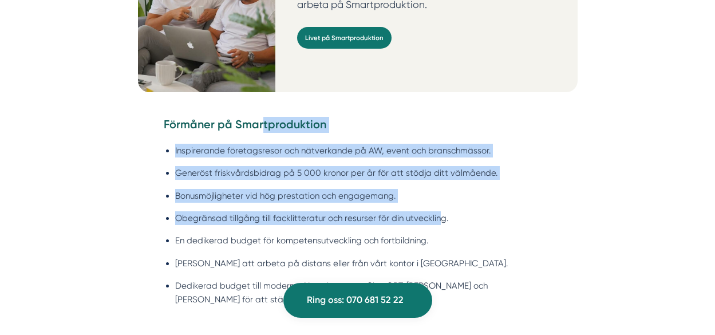
click at [436, 194] on div "Förmåner på Smartproduktion Inspirerande företagsresor och nätverkande på AW, e…" at bounding box center [358, 218] width 388 height 203
click at [436, 211] on li "Obegränsad tillgång till facklitteratur och resurser för din utveckling." at bounding box center [363, 218] width 376 height 14
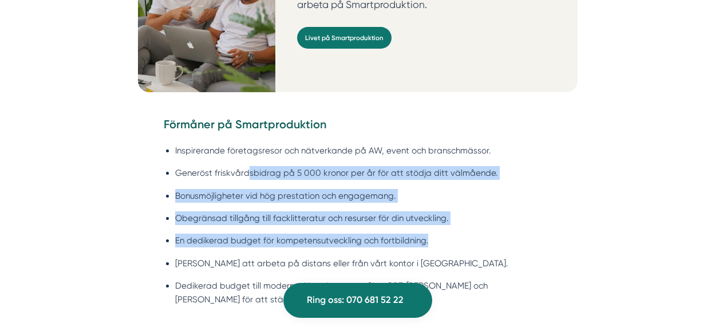
click at [240, 137] on ul "Inspirerande företagsresor och nätverkande på AW, event och branschmässor. Gene…" at bounding box center [358, 228] width 388 height 183
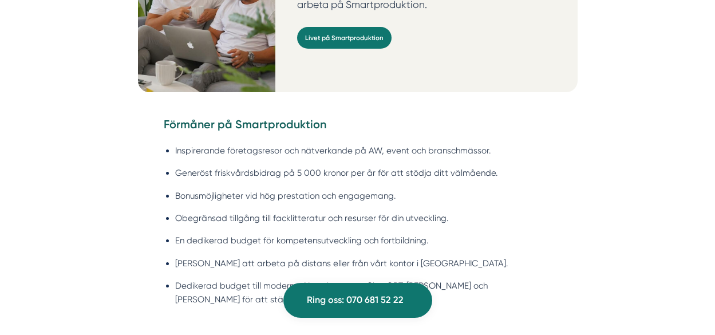
click at [235, 144] on li "Inspirerande företagsresor och nätverkande på AW, event och branschmässor." at bounding box center [363, 151] width 376 height 14
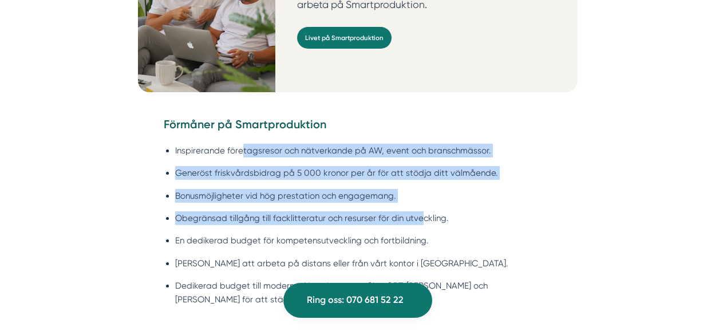
click at [421, 178] on ul "Inspirerande företagsresor och nätverkande på AW, event och branschmässor. Gene…" at bounding box center [358, 228] width 388 height 183
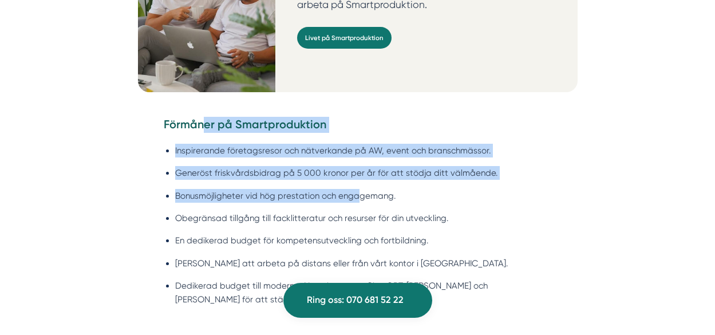
click at [206, 117] on div "Förmåner på Smartproduktion Inspirerande företagsresor och nätverkande på AW, e…" at bounding box center [358, 218] width 388 height 203
click at [299, 166] on li "Generöst friskvårdsbidrag på 5 000 kronor per år för att stödja ditt välmående." at bounding box center [363, 173] width 376 height 14
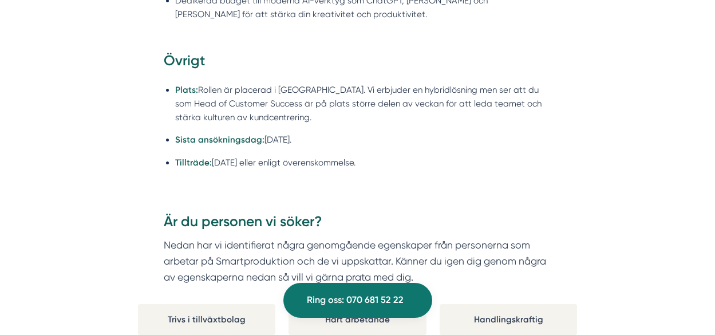
scroll to position [1830, 0]
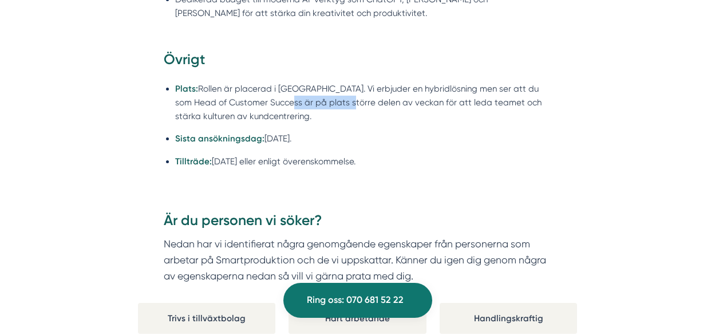
click at [325, 82] on li "Plats: Rollen är placerad i [GEOGRAPHIC_DATA]. Vi erbjuder en hybridlösning men…" at bounding box center [363, 102] width 376 height 41
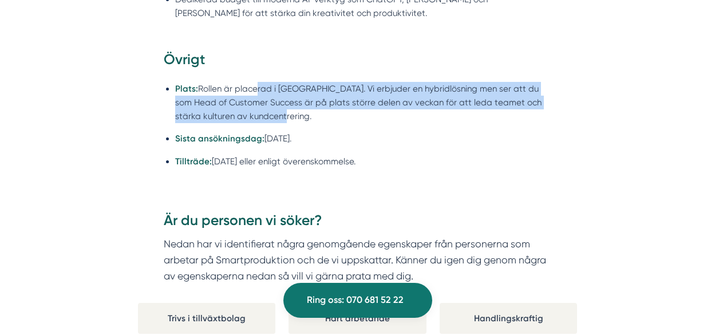
click at [252, 82] on li "Plats: Rollen är placerad i [GEOGRAPHIC_DATA]. Vi erbjuder en hybridlösning men…" at bounding box center [363, 102] width 376 height 41
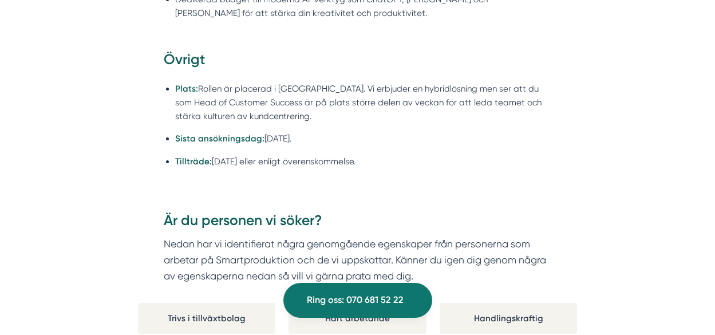
click at [246, 82] on li "Plats: Rollen är placerad i [GEOGRAPHIC_DATA]. Vi erbjuder en hybridlösning men…" at bounding box center [363, 102] width 376 height 41
click at [377, 97] on ul "Plats: Rollen är placerad i [GEOGRAPHIC_DATA]. Vi erbjuder en hybridlösning men…" at bounding box center [358, 127] width 388 height 107
click at [252, 82] on li "Plats: Rollen är placerad i [GEOGRAPHIC_DATA]. Vi erbjuder en hybridlösning men…" at bounding box center [363, 102] width 376 height 41
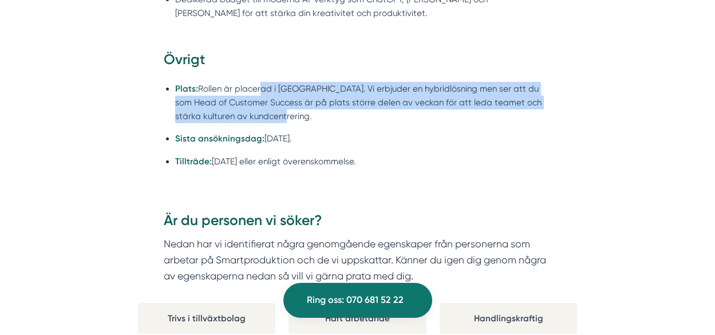
click at [356, 86] on li "Plats: Rollen är placerad i [GEOGRAPHIC_DATA]. Vi erbjuder en hybridlösning men…" at bounding box center [363, 102] width 376 height 41
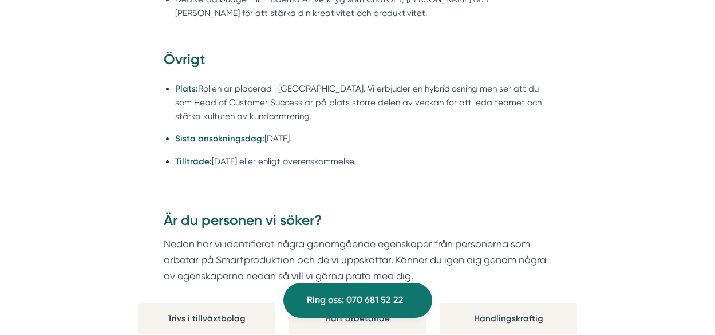
click at [354, 86] on li "Plats: Rollen är placerad i [GEOGRAPHIC_DATA]. Vi erbjuder en hybridlösning men…" at bounding box center [363, 102] width 376 height 41
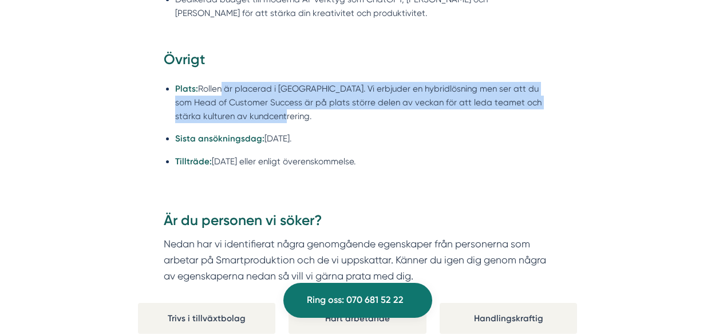
click at [217, 82] on li "Plats: Rollen är placerad i [GEOGRAPHIC_DATA]. Vi erbjuder en hybridlösning men…" at bounding box center [363, 102] width 376 height 41
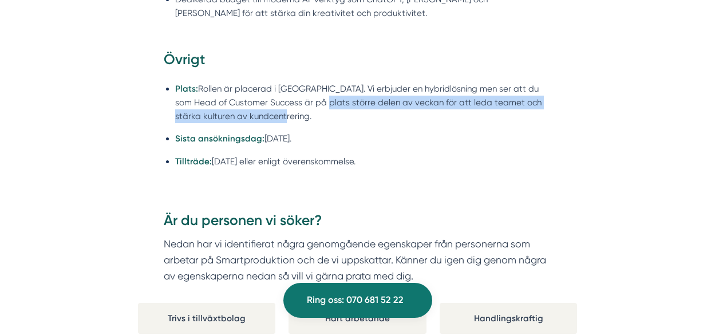
click at [390, 86] on li "Plats: Rollen är placerad i [GEOGRAPHIC_DATA]. Vi erbjuder en hybridlösning men…" at bounding box center [363, 102] width 376 height 41
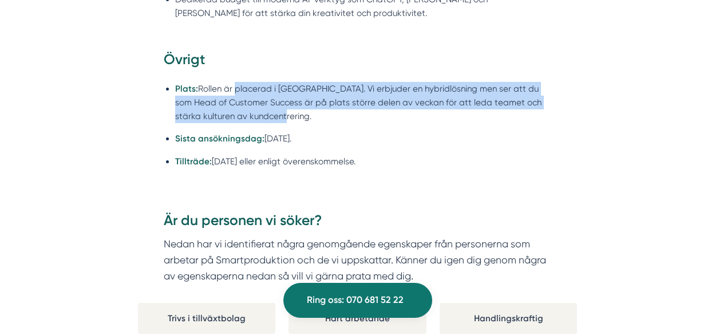
click at [234, 82] on li "Plats: Rollen är placerad i [GEOGRAPHIC_DATA]. Vi erbjuder en hybridlösning men…" at bounding box center [363, 102] width 376 height 41
click at [343, 83] on li "Plats: Rollen är placerad i [GEOGRAPHIC_DATA]. Vi erbjuder en hybridlösning men…" at bounding box center [363, 102] width 376 height 41
click at [207, 82] on li "Plats: Rollen är placerad i [GEOGRAPHIC_DATA]. Vi erbjuder en hybridlösning men…" at bounding box center [363, 102] width 376 height 41
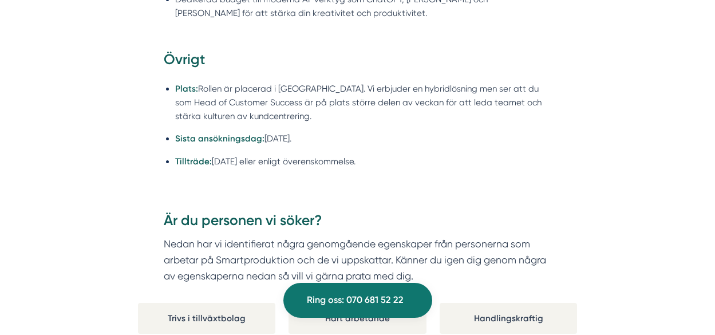
click at [207, 82] on li "Plats: Rollen är placerad i [GEOGRAPHIC_DATA]. Vi erbjuder en hybridlösning men…" at bounding box center [363, 102] width 376 height 41
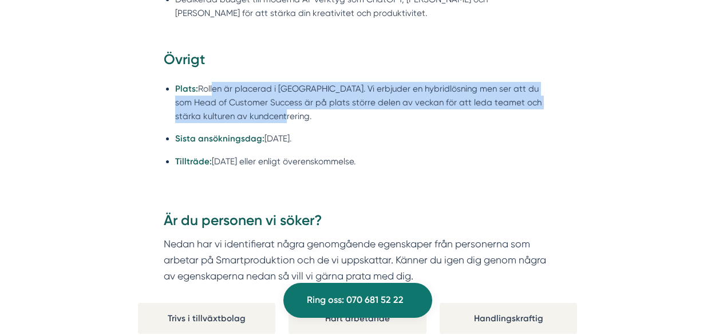
click at [312, 94] on li "Plats: Rollen är placerad i [GEOGRAPHIC_DATA]. Vi erbjuder en hybridlösning men…" at bounding box center [363, 102] width 376 height 41
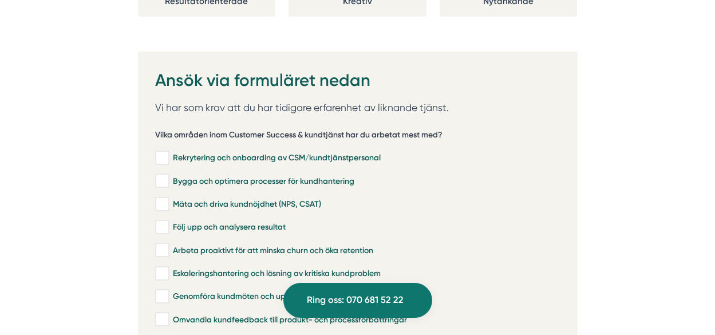
scroll to position [2231, 0]
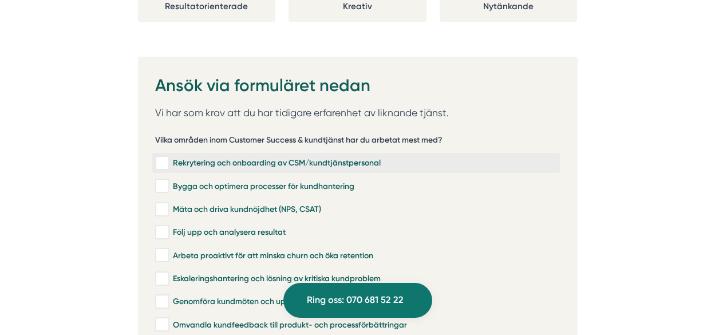
click at [164, 157] on input "Rekrytering och onboarding av CSM/kundtjänstpersonal" at bounding box center [161, 162] width 13 height 11
checkbox input "true"
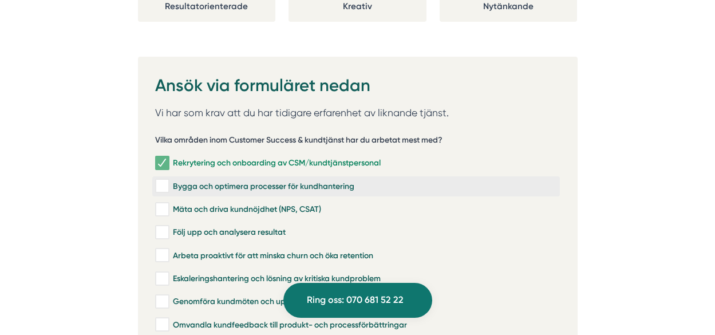
click at [167, 180] on input "Bygga och optimera processer för kundhantering" at bounding box center [161, 185] width 13 height 11
checkbox input "true"
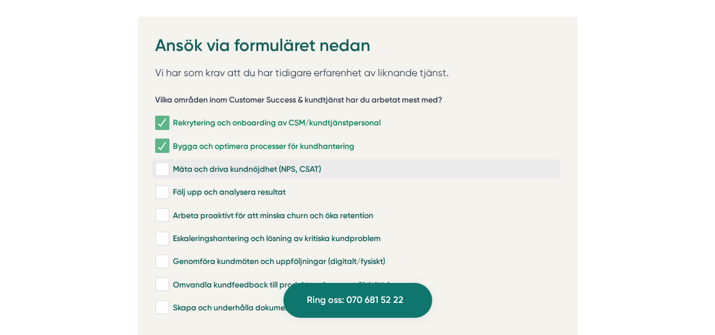
scroll to position [2346, 0]
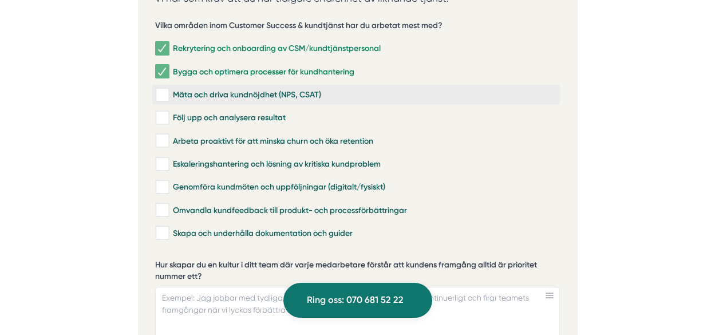
click at [161, 89] on input "Mäta och driva kundnöjdhet (NPS, CSAT)" at bounding box center [161, 94] width 13 height 11
checkbox input "true"
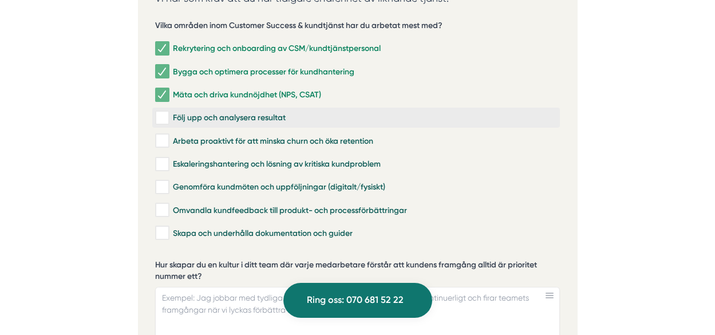
click at [165, 112] on input "Följ upp och analysera resultat" at bounding box center [161, 117] width 13 height 11
checkbox input "true"
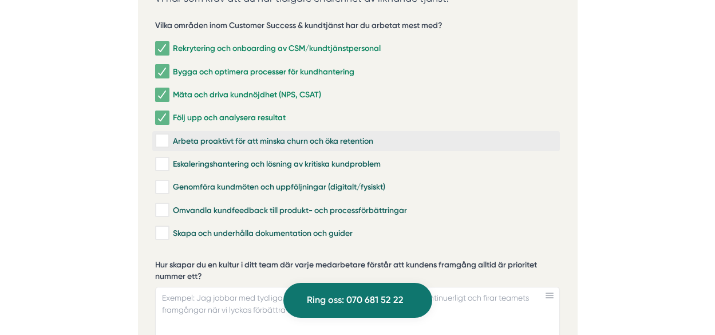
click at [166, 135] on input "Arbeta proaktivt för att minska churn och öka retention" at bounding box center [161, 140] width 13 height 11
checkbox input "true"
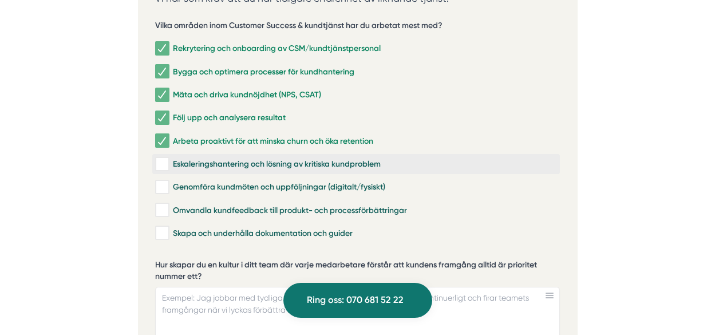
click at [165, 159] on input "Eskaleringshantering och lösning av kritiska kundproblem" at bounding box center [161, 164] width 13 height 11
checkbox input "true"
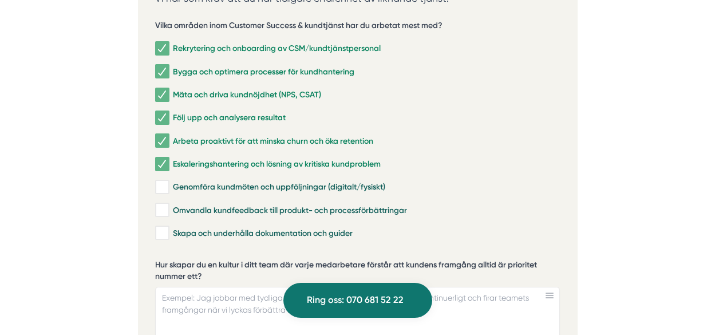
scroll to position [2403, 0]
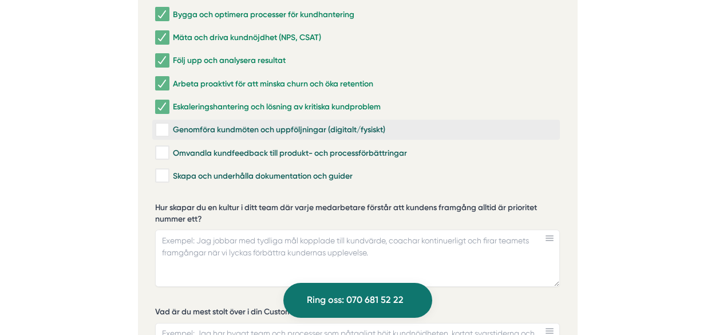
click at [167, 124] on input "Genomföra kundmöten och uppföljningar (digitalt/fysiskt)" at bounding box center [161, 129] width 13 height 11
checkbox input "true"
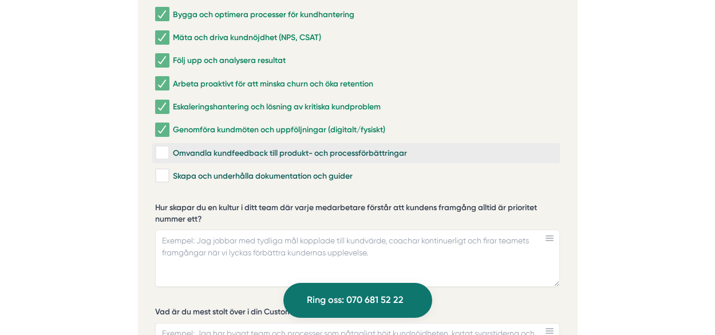
click at [164, 147] on input "Omvandla kundfeedback till produkt- och processförbättringar" at bounding box center [161, 152] width 13 height 11
checkbox input "true"
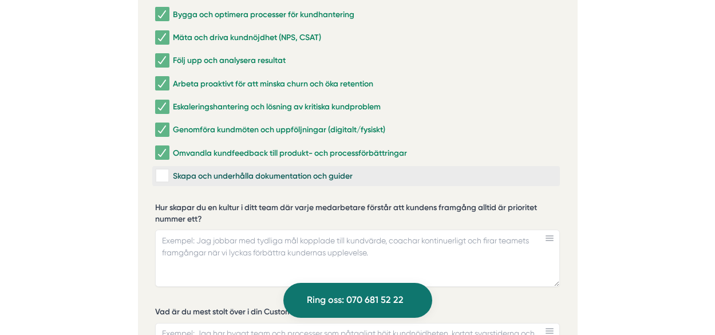
click at [163, 170] on input "Skapa och underhålla dokumentation och guider" at bounding box center [161, 175] width 13 height 11
checkbox input "true"
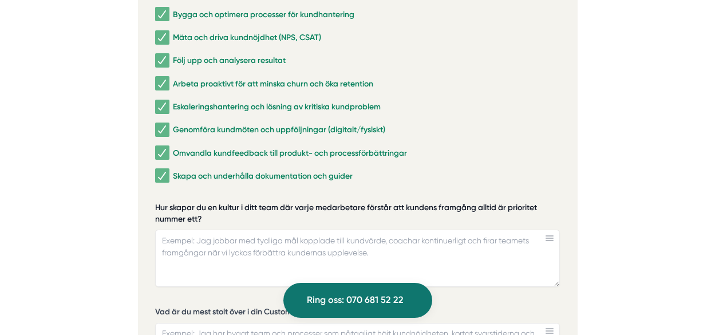
scroll to position [2517, 0]
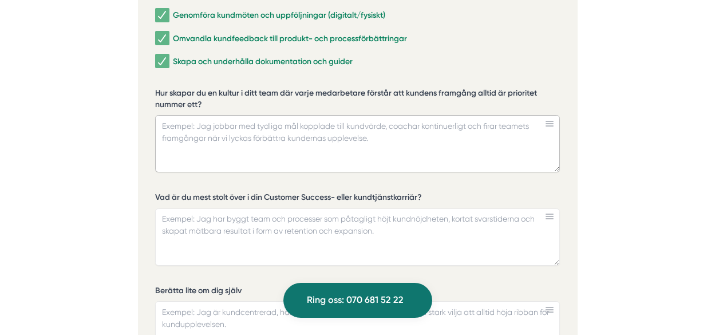
click at [264, 117] on textarea "Hur skapar du en kultur i ditt team där varje medarbetare förstår att kundens f…" at bounding box center [357, 143] width 405 height 57
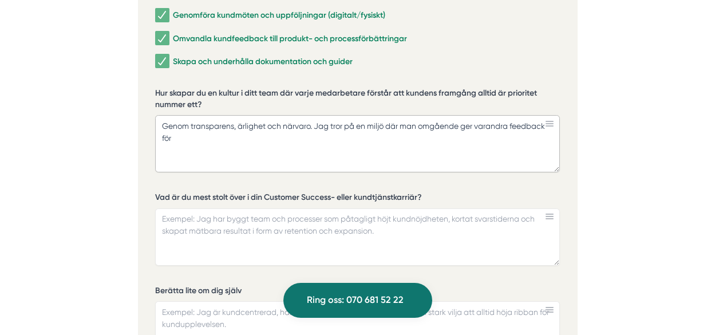
click at [193, 115] on textarea "Genom transparens, ärlighet och närvaro. Jag tror på en miljö där man omgående …" at bounding box center [357, 143] width 405 height 57
drag, startPoint x: 193, startPoint y: 112, endPoint x: 321, endPoint y: 95, distance: 128.8
click at [321, 115] on textarea "Genom transparens, ärlighet och närvaro. Jag tror på en miljö där man omgående …" at bounding box center [357, 143] width 405 height 57
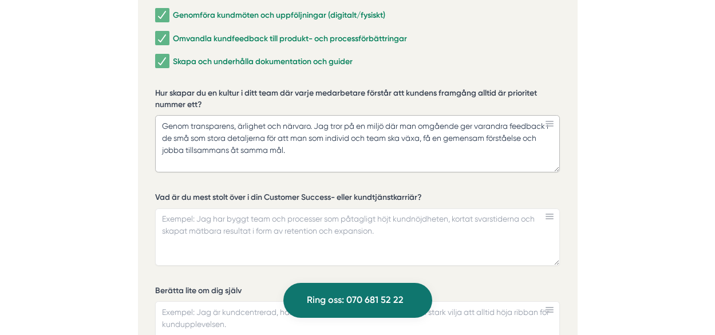
click at [197, 115] on textarea "Genom transparens, ärlighet och närvaro. Jag tror på en miljö där man omgående …" at bounding box center [357, 143] width 405 height 57
click at [373, 115] on textarea "Genom transparens, ärlighet och närvaro. Jag tror på en miljö där man omgående …" at bounding box center [357, 143] width 405 height 57
click at [413, 115] on textarea "Genom transparens, ärlighet och närvaro. Jag tror på en arbetsmiljö där man omg…" at bounding box center [357, 143] width 405 height 57
click at [415, 115] on textarea "Genom transparens, ärlighet och närvaro. Jag tror på en arbetsmiljö där man omg…" at bounding box center [357, 143] width 405 height 57
click at [446, 115] on textarea "Genom transparens, ärlighet och närvaro. Jag tror på en arbetsmiljö där man omg…" at bounding box center [357, 143] width 405 height 57
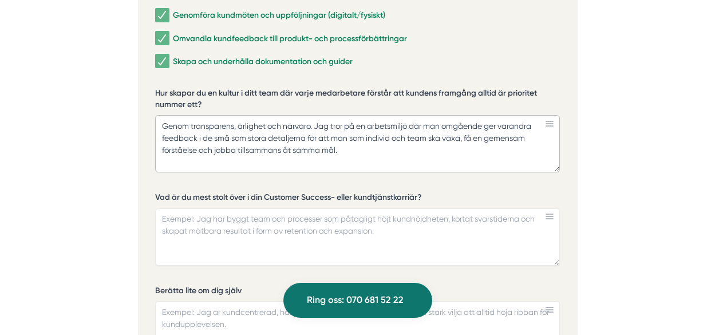
click at [202, 115] on textarea "Genom transparens, ärlighet och närvaro. Jag tror på en arbetsmiljö där man omg…" at bounding box center [357, 143] width 405 height 57
click at [337, 115] on textarea "Genom transparens, ärlighet och närvaro. Jag tror på en arbetsmiljö där man omg…" at bounding box center [357, 143] width 405 height 57
click at [378, 117] on textarea "Genom transparens, ärlighet och närvaro. Jag tror på en arbetsmiljö där man omg…" at bounding box center [357, 143] width 405 height 57
click at [392, 119] on textarea "Genom transparens, ärlighet och närvaro. Jag tror på en arbetsmiljö där man omg…" at bounding box center [357, 143] width 405 height 57
click at [376, 125] on textarea "Genom transparens, ärlighet och närvaro. Jag tror på en arbetsmiljö där man omg…" at bounding box center [357, 143] width 405 height 57
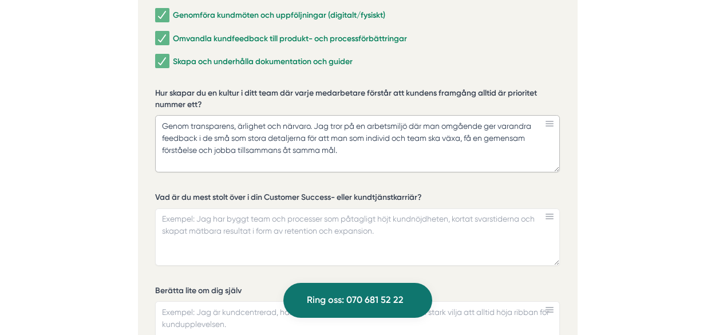
click at [364, 123] on textarea "Genom transparens, ärlighet och närvaro. Jag tror på en arbetsmiljö där man omg…" at bounding box center [357, 143] width 405 height 57
click at [262, 115] on textarea "Genom transparens, ärlighet och närvaro. Jag tror på en arbetsmiljö där man omg…" at bounding box center [357, 143] width 405 height 57
click at [337, 115] on textarea "Genom transparens, ärlighet och närvaro. Jag tror på en arbetsmiljö där man omg…" at bounding box center [357, 143] width 405 height 57
click at [420, 115] on textarea "Genom transparens, ärlighet och närvaro. Jag tror på en arbetsmiljö där man omg…" at bounding box center [357, 143] width 405 height 57
click at [469, 115] on textarea "Genom transparens, ärlighet och närvaro. Jag tror på en arbetsmiljö där man omg…" at bounding box center [357, 143] width 405 height 57
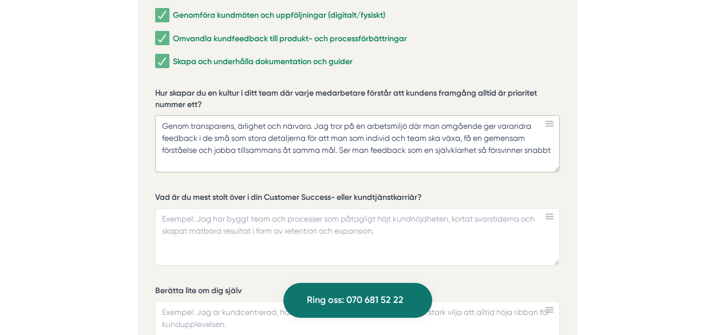
click at [230, 132] on textarea "Genom transparens, ärlighet och närvaro. Jag tror på en arbetsmiljö där man omg…" at bounding box center [357, 143] width 405 height 57
click at [362, 135] on textarea "Genom transparens, ärlighet och närvaro. Jag tror på en arbetsmiljö där man omg…" at bounding box center [357, 143] width 405 height 57
click at [416, 133] on textarea "Genom transparens, ärlighet och närvaro. Jag tror på en arbetsmiljö där man omg…" at bounding box center [357, 143] width 405 height 57
click at [241, 137] on textarea "Genom transparens, ärlighet och närvaro. Jag tror på en arbetsmiljö där man omg…" at bounding box center [357, 143] width 405 height 57
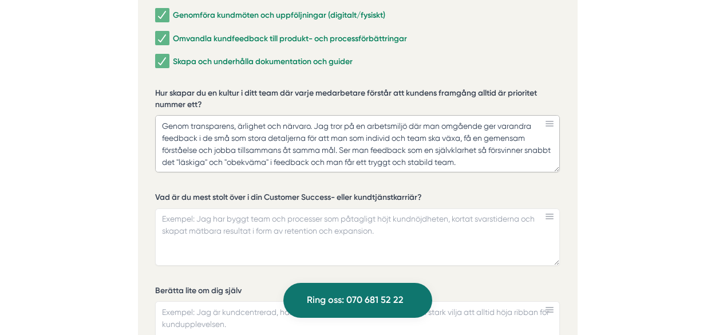
click at [465, 137] on textarea "Genom transparens, ärlighet och närvaro. Jag tror på en arbetsmiljö där man omg…" at bounding box center [357, 143] width 405 height 57
click at [502, 136] on textarea "Genom transparens, ärlighet och närvaro. Jag tror på en arbetsmiljö där man omg…" at bounding box center [357, 143] width 405 height 57
type textarea "Genom transparens, ärlighet och närvaro. Jag tror på en arbetsmiljö där man omg…"
click at [218, 208] on textarea "Vad är du mest stolt över i din Customer Success- eller kundtjänstkarriär?" at bounding box center [357, 236] width 405 height 57
click at [166, 208] on textarea "Vad är du mest stolt över i din Customer Success- eller kundtjänstkarriär?" at bounding box center [357, 236] width 405 height 57
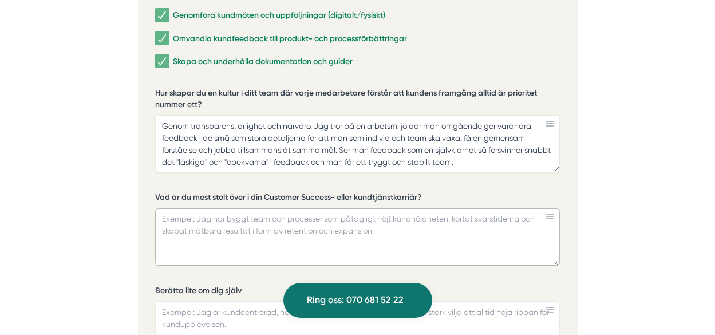
click at [165, 208] on textarea "Vad är du mest stolt över i din Customer Success- eller kundtjänstkarriär?" at bounding box center [357, 236] width 405 height 57
click at [169, 208] on textarea "Vad är du mest stolt över i din Customer Success- eller kundtjänstkarriär?" at bounding box center [357, 236] width 405 height 57
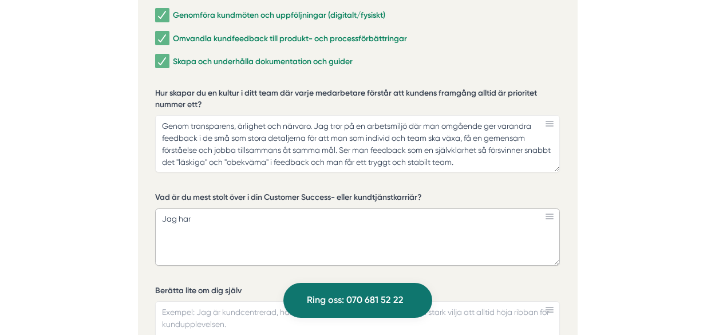
drag, startPoint x: 211, startPoint y: 196, endPoint x: 143, endPoint y: 197, distance: 68.1
click at [143, 197] on div "Ansök via formuläret nedan Vi har som krav att du har tidigare erfarenhet av li…" at bounding box center [358, 200] width 440 height 861
type textarea "J"
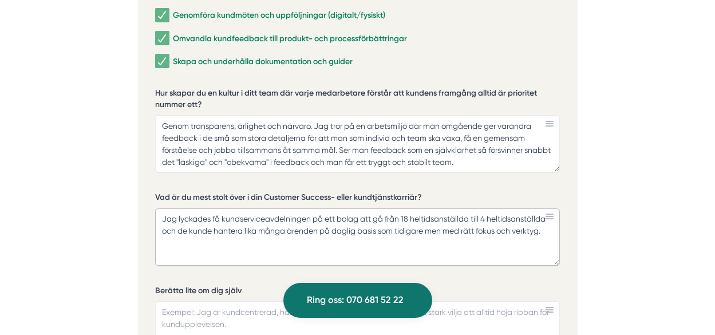
click at [354, 208] on textarea "Jag lyckades få kundserviceavdelningen på ett bolag att gå från 18 heltidsanstä…" at bounding box center [357, 236] width 405 height 57
click at [428, 208] on textarea "Jag lyckades få kundserviceavdelningen på ett bolag att gå från 18 heltidsanstä…" at bounding box center [357, 236] width 405 height 57
click at [493, 208] on textarea "Jag lyckades få kundserviceavdelningen på ett bolag att gå från 18 heltidsanstä…" at bounding box center [357, 236] width 405 height 57
click at [508, 208] on textarea "Jag lyckades få kundserviceavdelningen på ett bolag att gå från 18 heltidsanstä…" at bounding box center [357, 236] width 405 height 57
click at [342, 214] on textarea "Jag lyckades få kundserviceavdelningen på ett bolag att gå från 18 heltidsanstä…" at bounding box center [357, 236] width 405 height 57
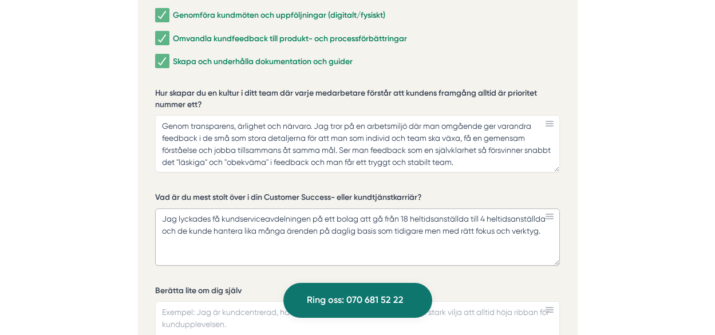
click at [248, 225] on textarea "Jag lyckades få kundserviceavdelningen på ett bolag att gå från 18 heltidsanstä…" at bounding box center [357, 236] width 405 height 57
click at [401, 217] on textarea "Jag lyckades få kundserviceavdelningen på ett bolag att gå från 18 heltidsanstä…" at bounding box center [357, 236] width 405 height 57
click at [366, 225] on textarea "Jag lyckades få kundserviceavdelningen på ett bolag att gå från 18 heltidsanstä…" at bounding box center [357, 236] width 405 height 57
click at [455, 220] on textarea "Jag lyckades få kundserviceavdelningen på ett bolag att gå från 18 heltidsanstä…" at bounding box center [357, 236] width 405 height 57
click at [412, 220] on textarea "Jag lyckades få kundserviceavdelningen på ett bolag att gå från 18 heltidsanstä…" at bounding box center [357, 236] width 405 height 57
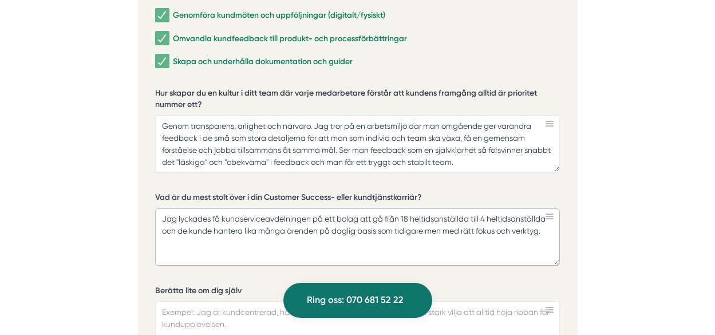
click at [449, 219] on textarea "Jag lyckades få kundserviceavdelningen på ett bolag att gå från 18 heltidsanstä…" at bounding box center [357, 236] width 405 height 57
click at [460, 208] on textarea "Jag lyckades få kundserviceavdelningen på ett bolag att gå från 18 heltidsanstä…" at bounding box center [357, 236] width 405 height 57
click at [500, 208] on textarea "Jag lyckades få kundserviceavdelningen på ett bolag att gå från 18 heltidsanstä…" at bounding box center [357, 236] width 405 height 57
click at [547, 208] on textarea "Jag lyckades få kundserviceavdelningen på ett bolag att gå från 18 heltidsanstä…" at bounding box center [357, 236] width 405 height 57
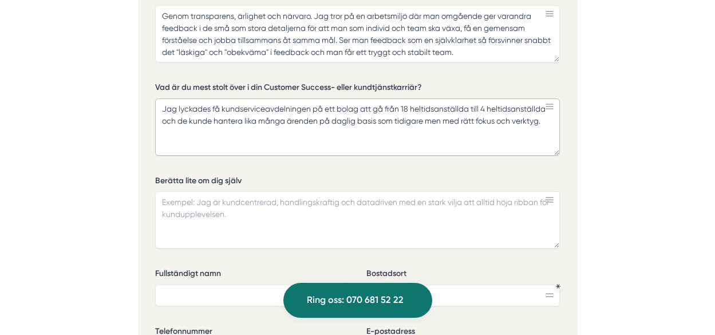
scroll to position [2632, 0]
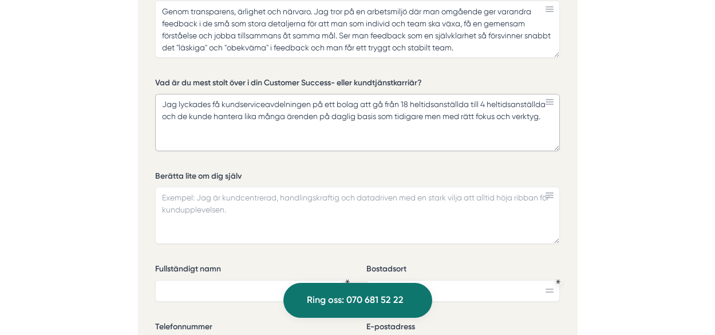
type textarea "Jag lyckades få kundserviceavdelningen på ett bolag att gå från 18 heltidsanstä…"
click at [183, 187] on textarea "Berätta lite om dig själv" at bounding box center [357, 215] width 405 height 57
drag, startPoint x: 536, startPoint y: 169, endPoint x: 383, endPoint y: 174, distance: 152.9
click at [383, 187] on textarea "Jag är en trygg och stabil ledare som man kan luta sig mot. Jag har en fallenhe…" at bounding box center [357, 215] width 405 height 57
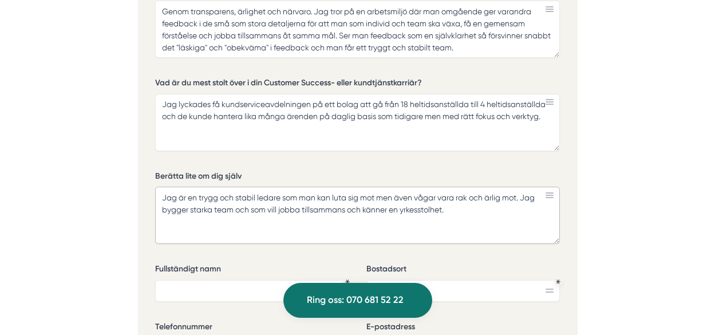
click at [470, 187] on textarea "Jag är en trygg och stabil ledare som man kan luta sig mot men även vågar vara …" at bounding box center [357, 215] width 405 height 57
drag, startPoint x: 470, startPoint y: 181, endPoint x: 242, endPoint y: 180, distance: 228.4
click at [242, 187] on textarea "Jag är en trygg och stabil ledare som man kan luta sig mot men även vågar vara …" at bounding box center [357, 215] width 405 height 57
drag, startPoint x: 520, startPoint y: 169, endPoint x: 382, endPoint y: 172, distance: 138.6
click at [382, 187] on textarea "Jag är en trygg och stabil ledare som man kan luta sig mot men även vågar vara …" at bounding box center [357, 215] width 405 height 57
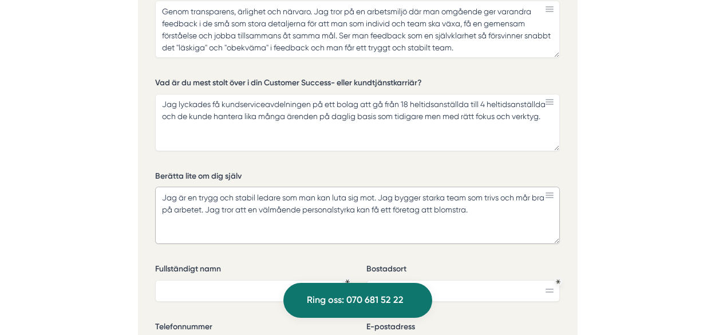
click at [398, 187] on textarea "Jag är en trygg och stabil ledare som man kan luta sig mot. Jag bygger starka t…" at bounding box center [357, 215] width 405 height 57
click at [495, 188] on textarea "Jag är en trygg och stabil ledare som man kan luta sig mot. Jag bygger starka t…" at bounding box center [357, 215] width 405 height 57
click at [494, 188] on textarea "Jag är en trygg och stabil ledare som man kan luta sig mot. Jag bygger starka t…" at bounding box center [357, 215] width 405 height 57
click at [248, 187] on textarea "Jag är en trygg och stabil ledare som man kan luta sig mot. Jag bygger starka t…" at bounding box center [357, 215] width 405 height 57
click at [246, 187] on textarea "Jag är en trygg och stabil ledare som man kan luta sig mot. Jag bygger starka t…" at bounding box center [357, 215] width 405 height 57
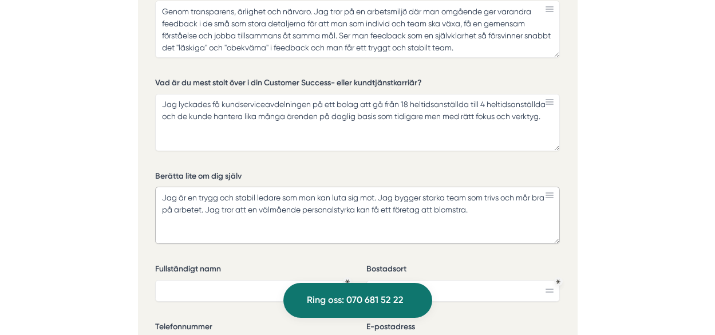
click at [396, 187] on textarea "Jag är en trygg och stabil ledare som man kan luta sig mot. Jag bygger starka t…" at bounding box center [357, 215] width 405 height 57
click at [479, 187] on textarea "Jag är en trygg och stabil ledare som man kan luta sig mot. Jag bygger starka t…" at bounding box center [357, 215] width 405 height 57
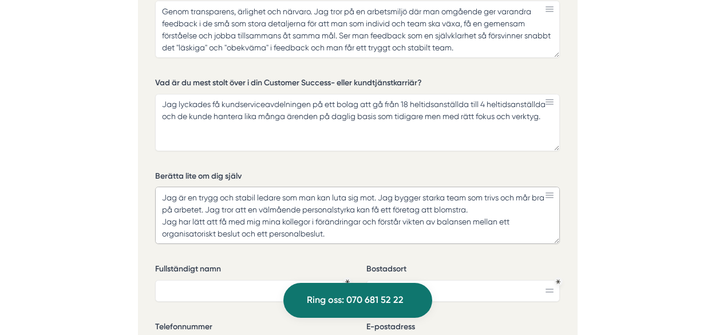
click at [348, 202] on textarea "Jag är en trygg och stabil ledare som man kan luta sig mot. Jag bygger starka t…" at bounding box center [357, 215] width 405 height 57
click at [368, 199] on textarea "Jag är en trygg och stabil ledare som man kan luta sig mot. Jag bygger starka t…" at bounding box center [357, 215] width 405 height 57
click at [220, 207] on textarea "Jag är en trygg och stabil ledare som man kan luta sig mot. Jag bygger starka t…" at bounding box center [357, 215] width 405 height 57
click at [271, 206] on textarea "Jag är en trygg och stabil ledare som man kan luta sig mot. Jag bygger starka t…" at bounding box center [357, 215] width 405 height 57
click at [355, 206] on textarea "Jag är en trygg och stabil ledare som man kan luta sig mot. Jag bygger starka t…" at bounding box center [357, 215] width 405 height 57
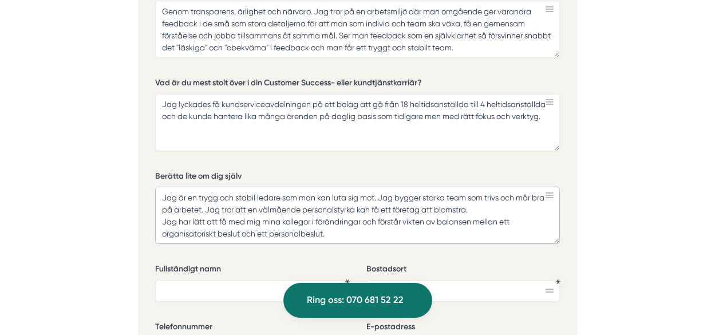
click at [344, 206] on textarea "Jag är en trygg och stabil ledare som man kan luta sig mot. Jag bygger starka t…" at bounding box center [357, 215] width 405 height 57
click at [341, 208] on textarea "Jag är en trygg och stabil ledare som man kan luta sig mot. Jag bygger starka t…" at bounding box center [357, 215] width 405 height 57
click at [329, 206] on textarea "Jag är en trygg och stabil ledare som man kan luta sig mot. Jag bygger starka t…" at bounding box center [357, 215] width 405 height 57
click at [328, 206] on textarea "Jag är en trygg och stabil ledare som man kan luta sig mot. Jag bygger starka t…" at bounding box center [357, 215] width 405 height 57
click at [326, 208] on textarea "Jag är en trygg och stabil ledare som man kan luta sig mot. Jag bygger starka t…" at bounding box center [357, 215] width 405 height 57
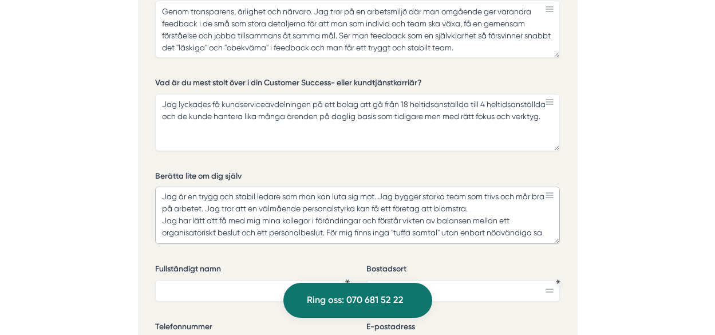
scroll to position [7, 0]
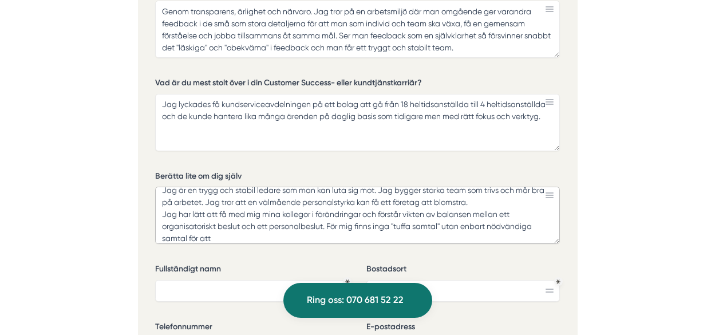
click at [221, 212] on textarea "Jag är en trygg och stabil ledare som man kan luta sig mot. Jag bygger starka t…" at bounding box center [357, 215] width 405 height 57
click at [392, 213] on textarea "Jag är en trygg och stabil ledare som man kan luta sig mot. Jag bygger starka t…" at bounding box center [357, 215] width 405 height 57
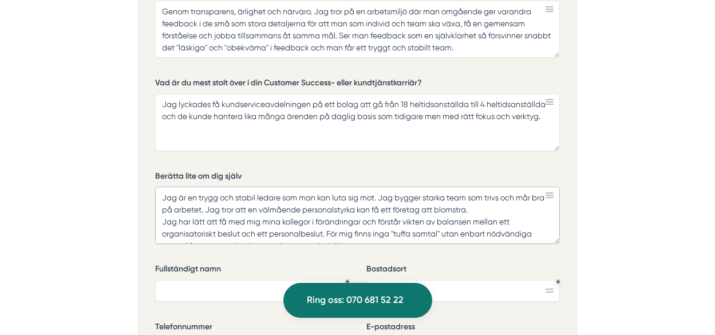
click at [349, 187] on textarea "Jag är en trygg och stabil ledare som man kan luta sig mot. Jag bygger starka t…" at bounding box center [357, 215] width 405 height 57
click at [400, 187] on textarea "Jag är en trygg och stabil ledare som man kan luta sig mot. Jag bygger starka t…" at bounding box center [357, 215] width 405 height 57
click at [473, 187] on textarea "Jag är en trygg och stabil ledare som man kan luta sig mot. Jag bygger starka t…" at bounding box center [357, 215] width 405 height 57
click at [508, 187] on textarea "Jag är en trygg och stabil ledare som man kan luta sig mot. Jag bygger starka t…" at bounding box center [357, 215] width 405 height 57
click at [519, 187] on textarea "Jag är en trygg och stabil ledare som man kan luta sig mot. Jag bygger starka t…" at bounding box center [357, 215] width 405 height 57
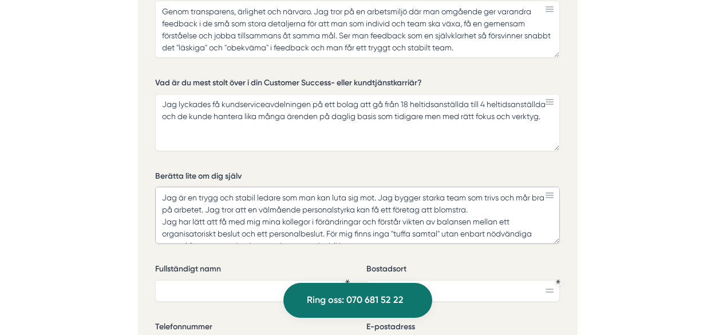
click at [198, 187] on textarea "Jag är en trygg och stabil ledare som man kan luta sig mot. Jag bygger starka t…" at bounding box center [357, 215] width 405 height 57
click at [219, 187] on textarea "Jag är en trygg och stabil ledare som man kan luta sig mot. Jag bygger starka t…" at bounding box center [357, 215] width 405 height 57
click at [360, 187] on textarea "Jag är en trygg och stabil ledare som man kan luta sig mot. Jag bygger starka t…" at bounding box center [357, 215] width 405 height 57
click at [223, 187] on textarea "Jag är en trygg och stabil ledare som man kan luta sig mot. Jag bygger starka t…" at bounding box center [357, 215] width 405 height 57
click at [230, 187] on textarea "Jag är en trygg och stabil ledare som man kan luta sig mot. Jag bygger starka t…" at bounding box center [357, 215] width 405 height 57
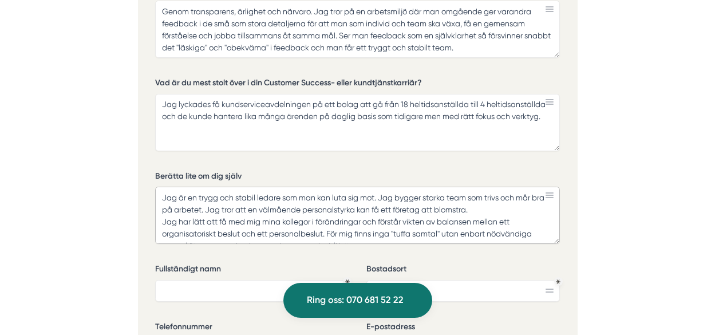
click at [491, 187] on textarea "Jag är en trygg och stabil ledare som man kan luta sig mot. Jag bygger starka t…" at bounding box center [357, 215] width 405 height 57
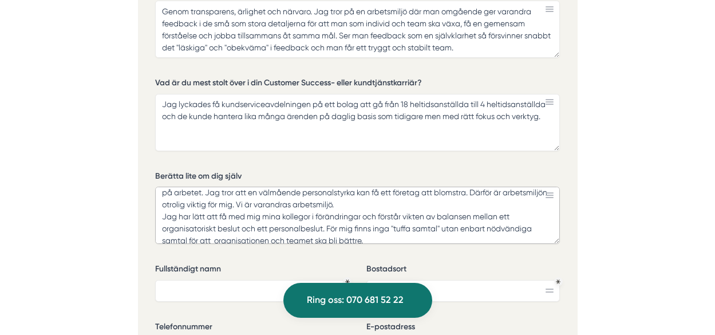
scroll to position [25, 0]
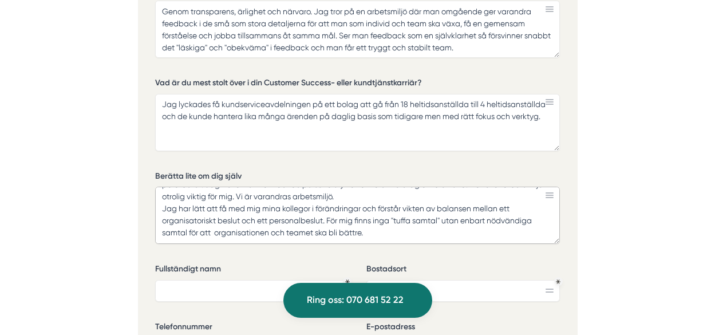
click at [213, 191] on textarea "Jag är en trygg och stabil ledare som man kan luta sig mot. Jag bygger starka t…" at bounding box center [357, 215] width 405 height 57
click at [270, 187] on textarea "Jag är en trygg och stabil ledare som man kan luta sig mot. Jag bygger starka t…" at bounding box center [357, 215] width 405 height 57
type textarea "Jag är en trygg och stabil ledare som man kan luta sig mot. Jag bygger starka t…"
click at [376, 198] on textarea "Jag är en trygg och stabil ledare som man kan luta sig mot. Jag bygger starka t…" at bounding box center [357, 215] width 405 height 57
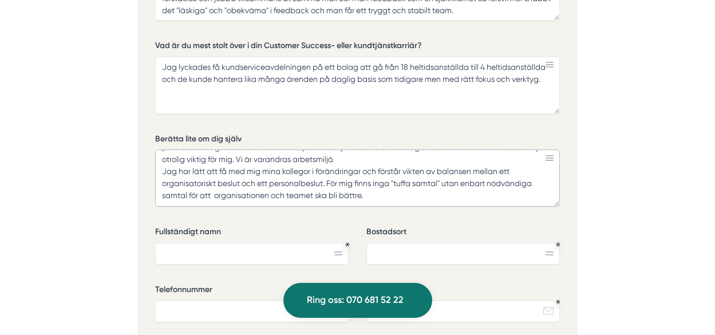
scroll to position [2689, 0]
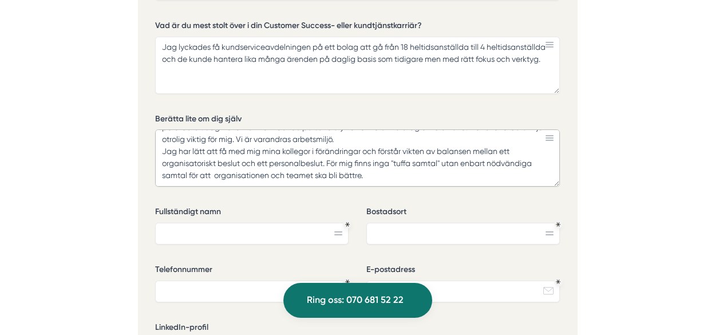
click at [331, 136] on textarea "Jag är en trygg och stabil ledare som man kan luta sig mot. Jag bygger starka t…" at bounding box center [357, 157] width 405 height 57
click at [400, 148] on textarea "Jag är en trygg och stabil ledare som man kan luta sig mot. Jag bygger starka t…" at bounding box center [357, 157] width 405 height 57
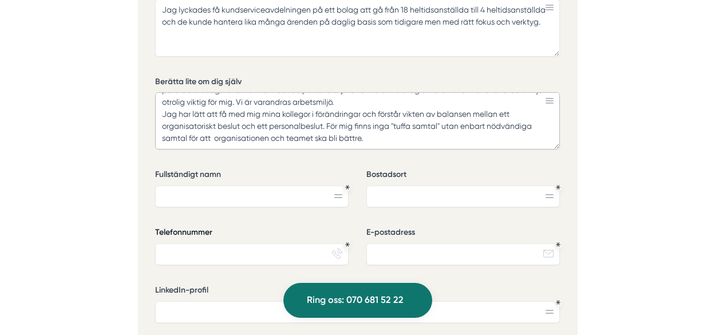
scroll to position [2746, 0]
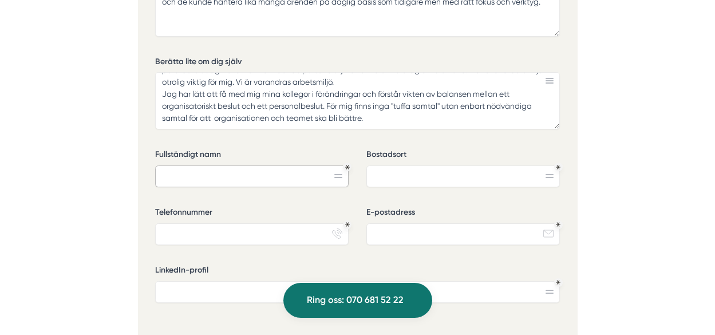
click at [198, 165] on input "Fullständigt namn" at bounding box center [252, 176] width 194 height 22
click at [192, 165] on input "[PERSON_NAME]" at bounding box center [252, 176] width 194 height 22
type input "[PERSON_NAME]"
click at [548, 174] on icon at bounding box center [550, 176] width 8 height 4
click at [549, 174] on rect at bounding box center [550, 174] width 8 height 1
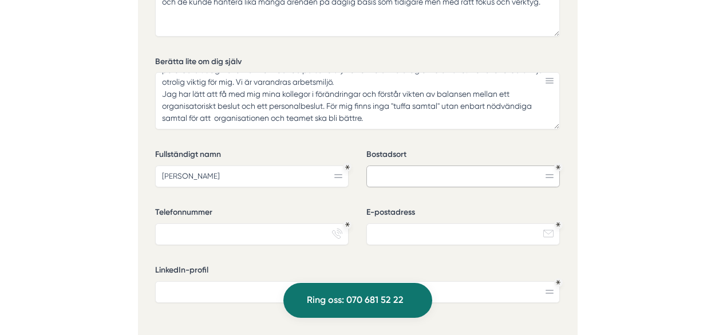
click at [551, 165] on input "Bostadsort" at bounding box center [463, 176] width 194 height 22
click at [477, 165] on input "Bostadsort" at bounding box center [463, 176] width 194 height 22
click at [423, 165] on input "Bostadsort" at bounding box center [463, 176] width 194 height 22
type input "Lidingö"
click at [169, 223] on input "Telefonnummer" at bounding box center [252, 234] width 194 height 22
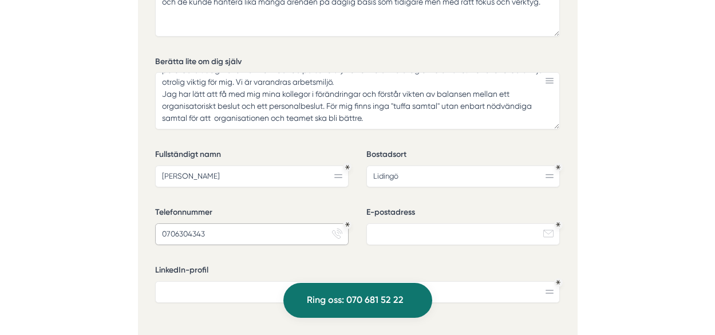
type input "0706304343"
drag, startPoint x: 409, startPoint y: 144, endPoint x: 338, endPoint y: 152, distance: 70.9
type input "[GEOGRAPHIC_DATA]"
click at [401, 223] on input "E-postadress" at bounding box center [463, 234] width 194 height 22
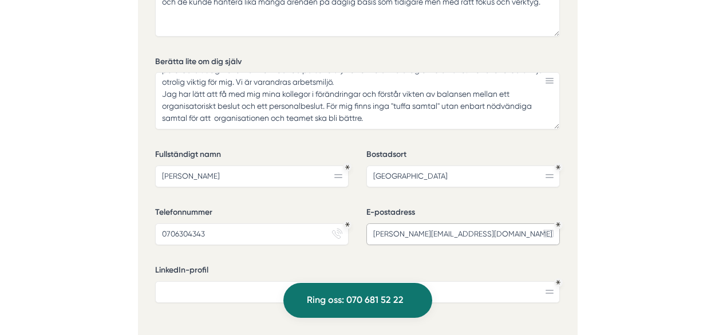
type input "[PERSON_NAME][EMAIL_ADDRESS][DOMAIN_NAME]"
click at [218, 281] on input "LinkedIn-profil" at bounding box center [357, 292] width 405 height 22
paste input "[URL][DOMAIN_NAME]"
type input "[URL][DOMAIN_NAME]"
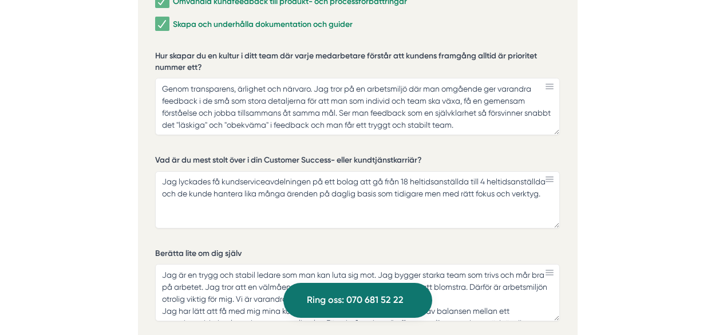
scroll to position [2575, 0]
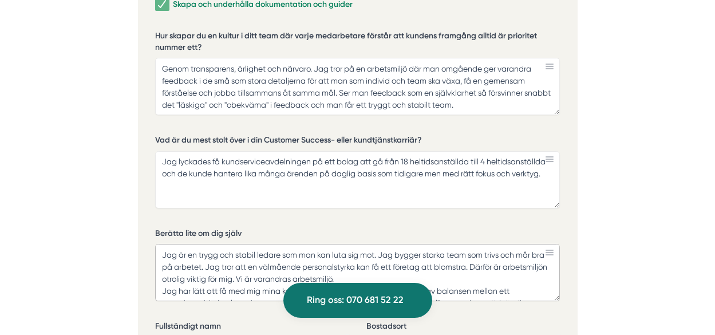
drag, startPoint x: 502, startPoint y: 261, endPoint x: 187, endPoint y: 226, distance: 316.9
click at [187, 244] on textarea "Jag är en trygg och stabil ledare som man kan luta sig mot. Jag bygger starka t…" at bounding box center [357, 272] width 405 height 57
type textarea "Jag är ett organisatoriskt beslut och ett personalbeslut. För mig finns inga "t…"
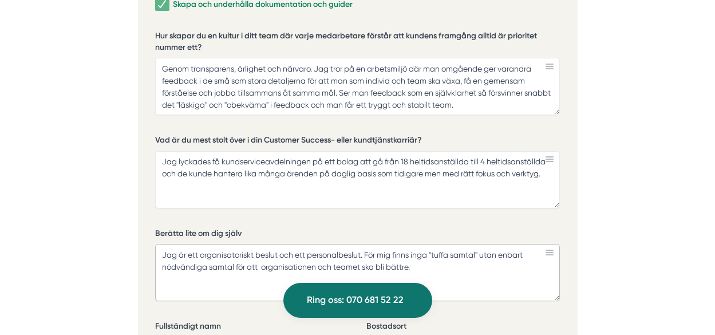
drag, startPoint x: 448, startPoint y: 248, endPoint x: 70, endPoint y: 204, distance: 380.4
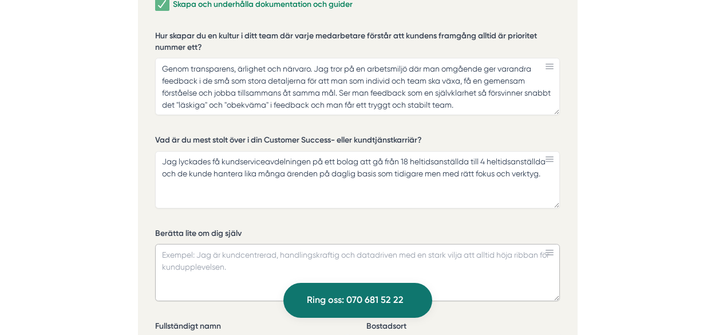
paste textarea "Min expertis finns i att framgångsrikt hantera såväl operativa som strategiska …"
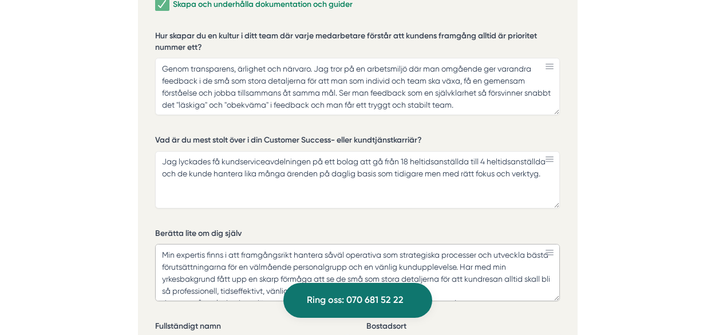
scroll to position [7, 0]
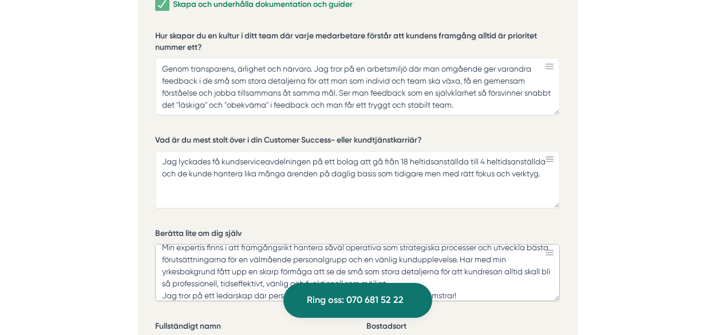
click at [417, 254] on textarea "Min expertis finns i att framgångsrikt hantera såväl operativa som strategiska …" at bounding box center [357, 272] width 405 height 57
click at [288, 246] on textarea "Min expertis finns i att framgångsrikt hantera såväl operativa som strategiska …" at bounding box center [357, 272] width 405 height 57
click at [365, 250] on textarea "Min expertis finns i att framgångsrikt hantera såväl operativa som strategiska …" at bounding box center [357, 272] width 405 height 57
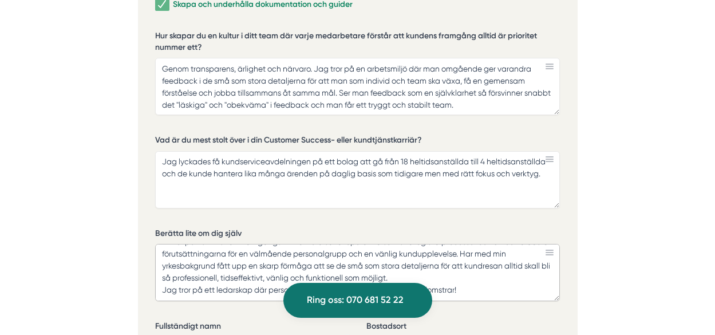
scroll to position [2632, 0]
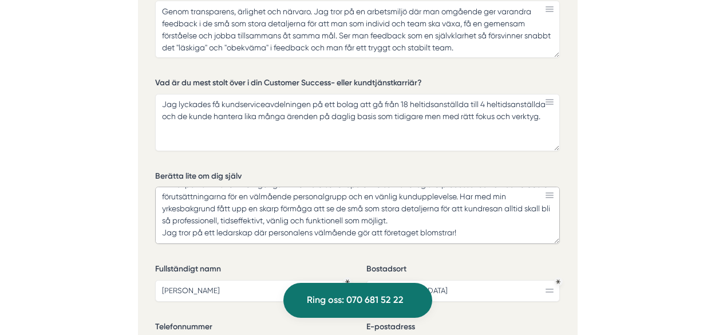
click at [325, 198] on textarea "Min expertis finns i att framgångsrikt hantera såväl operativa som strategiska …" at bounding box center [357, 215] width 405 height 57
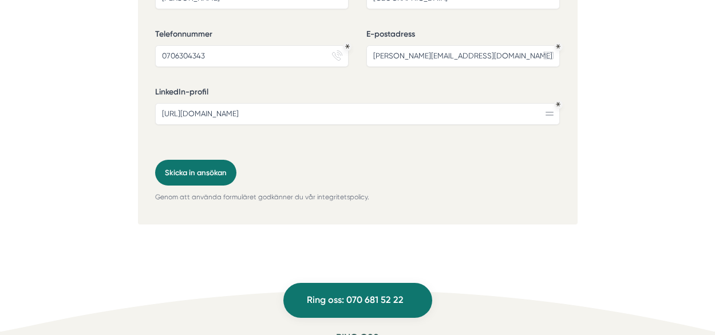
scroll to position [3033, 0]
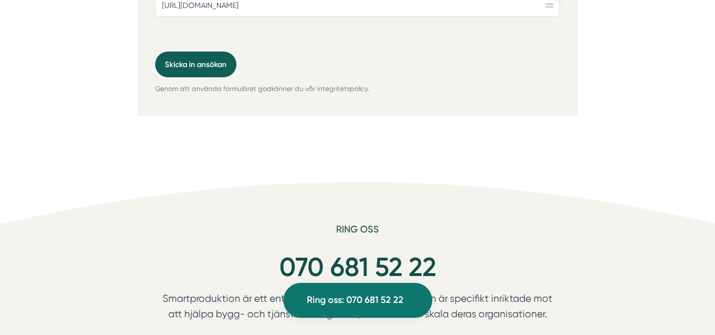
type textarea "Min expertis finns i att framgångsrikt hantera såväl operativa som strategiska …"
click at [192, 52] on button "Skicka in ansökan" at bounding box center [195, 65] width 81 height 26
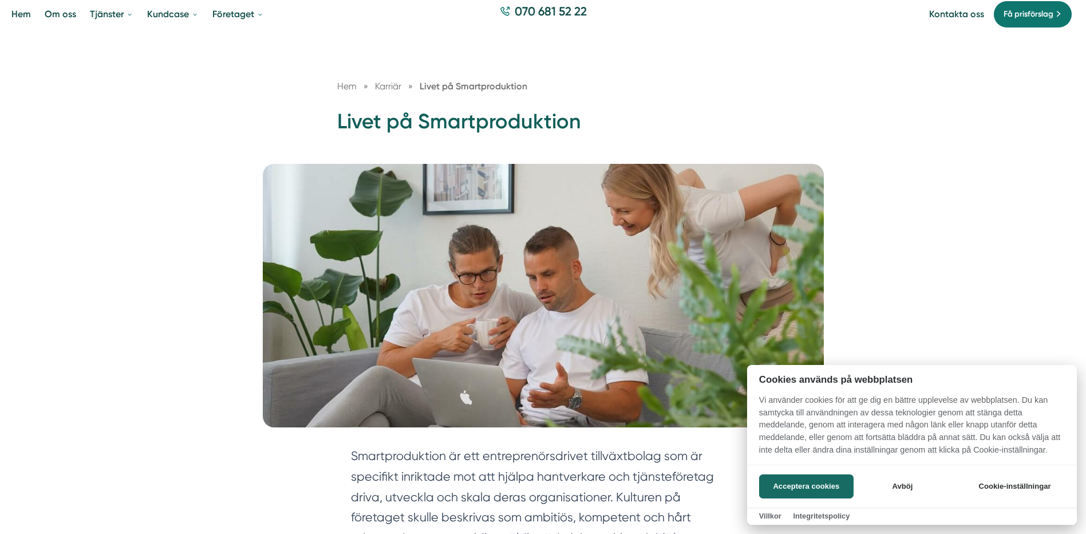
scroll to position [172, 0]
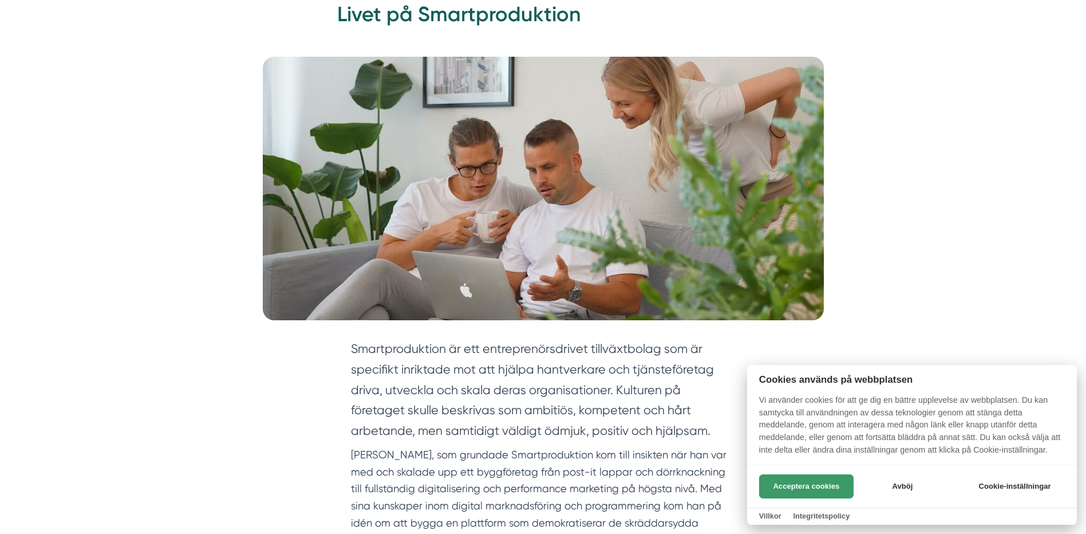
click at [792, 485] on button "Acceptera cookies" at bounding box center [806, 486] width 94 height 24
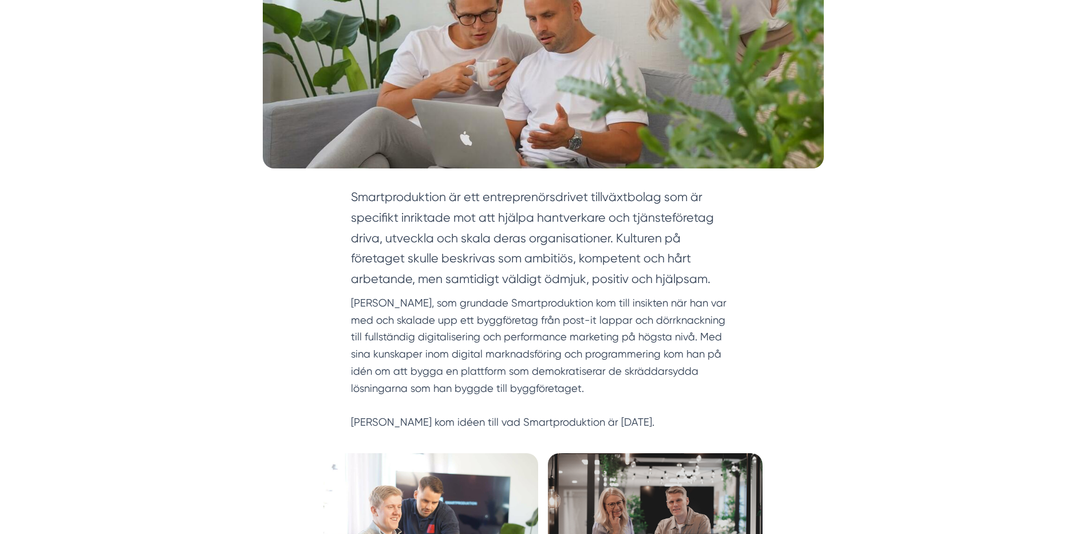
scroll to position [344, 0]
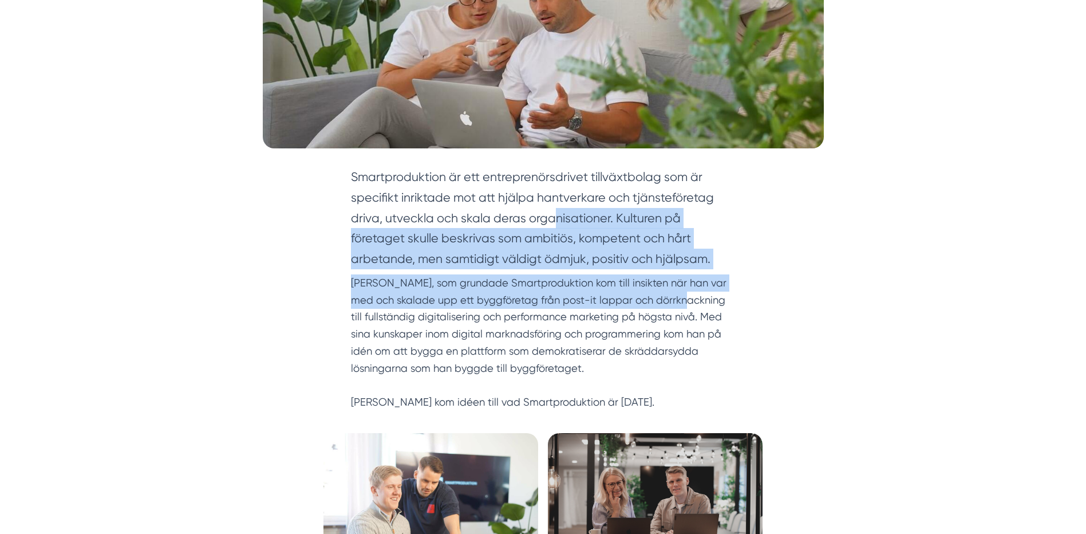
drag, startPoint x: 553, startPoint y: 208, endPoint x: 676, endPoint y: 309, distance: 158.7
click at [676, 309] on div "Smartproduktion är ett entreprenörsdrivet tillväxtbolag som är specifikt inrikt…" at bounding box center [543, 288] width 385 height 243
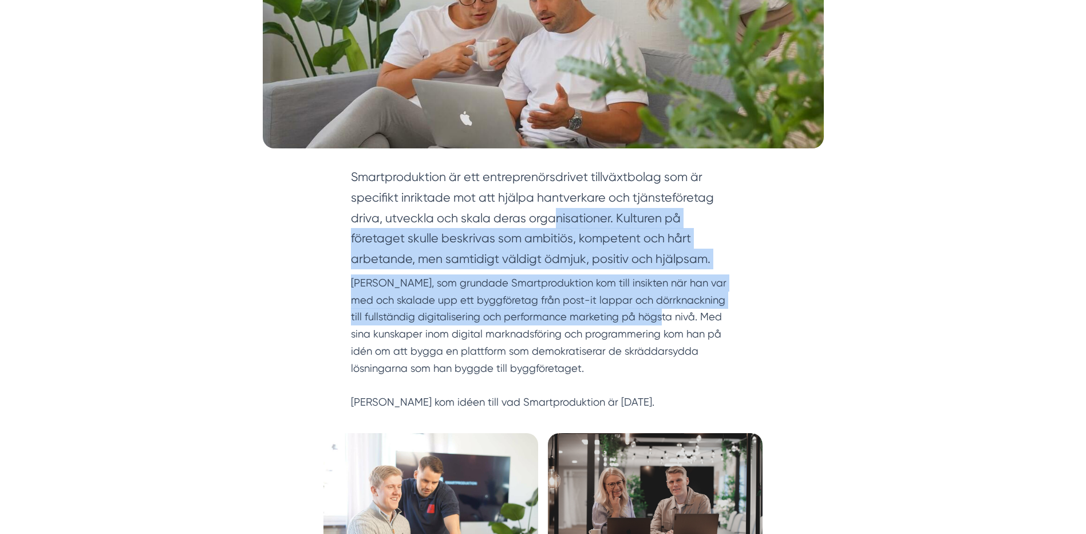
drag, startPoint x: 676, startPoint y: 309, endPoint x: 653, endPoint y: 326, distance: 28.6
click at [676, 310] on p "Victor, som grundade Smartproduktion kom till insikten när han var med och skal…" at bounding box center [543, 342] width 385 height 136
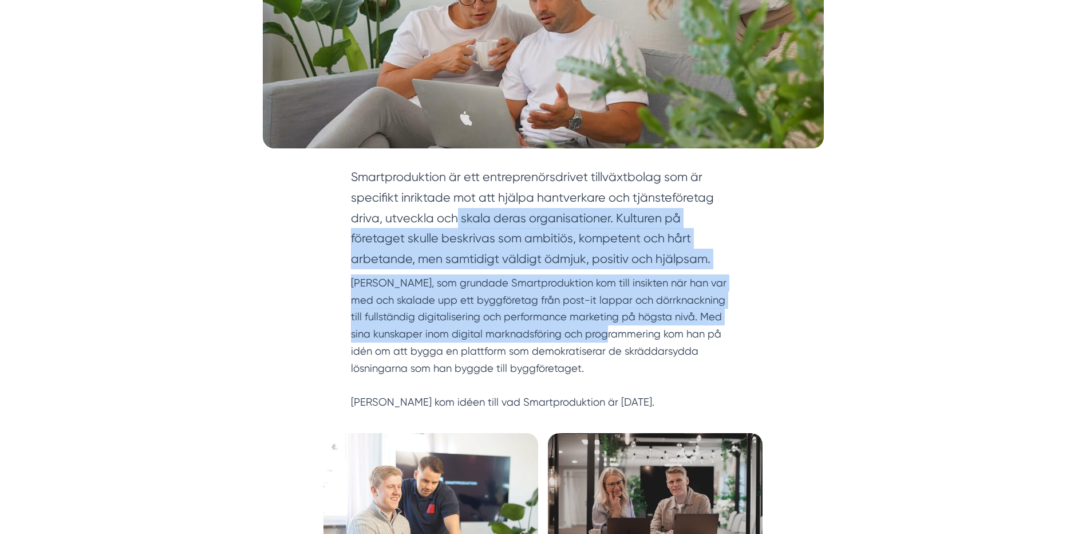
drag, startPoint x: 614, startPoint y: 327, endPoint x: 459, endPoint y: 216, distance: 190.9
click at [459, 216] on div "Smartproduktion är ett entreprenörsdrivet tillväxtbolag som är specifikt inrikt…" at bounding box center [543, 288] width 385 height 243
drag, startPoint x: 459, startPoint y: 216, endPoint x: 454, endPoint y: 210, distance: 7.8
click at [454, 210] on section "Smartproduktion är ett entreprenörsdrivet tillväxtbolag som är specifikt inrikt…" at bounding box center [543, 221] width 385 height 108
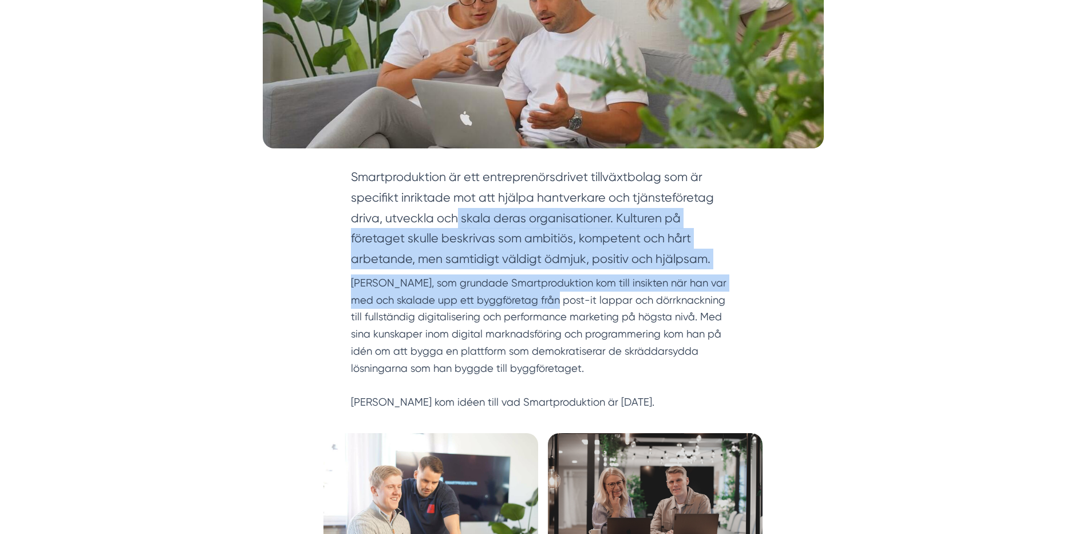
drag, startPoint x: 544, startPoint y: 286, endPoint x: 545, endPoint y: 293, distance: 7.0
click at [545, 293] on div "Smartproduktion är ett entreprenörsdrivet tillväxtbolag som är specifikt inrikt…" at bounding box center [543, 288] width 385 height 243
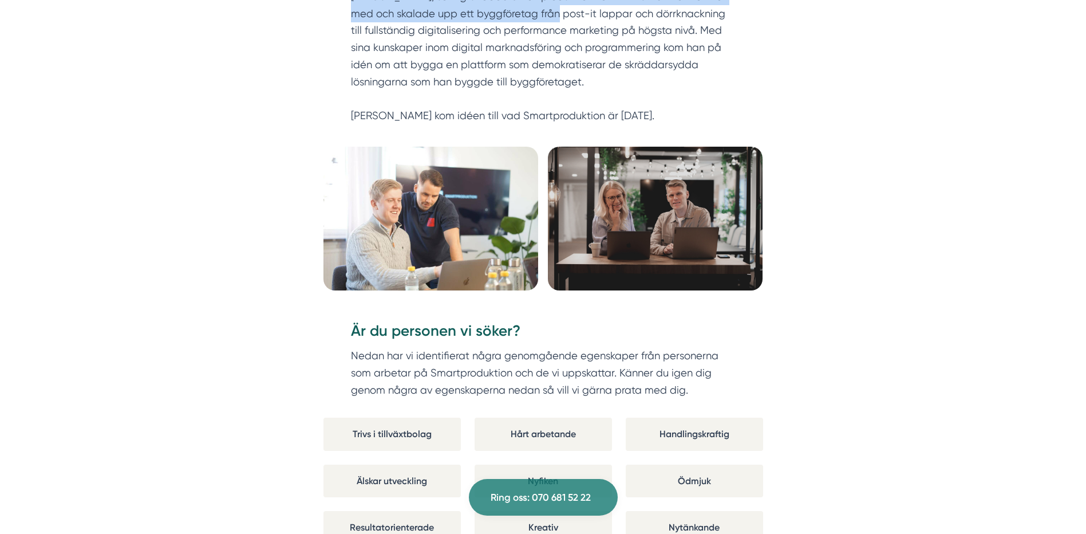
scroll to position [687, 0]
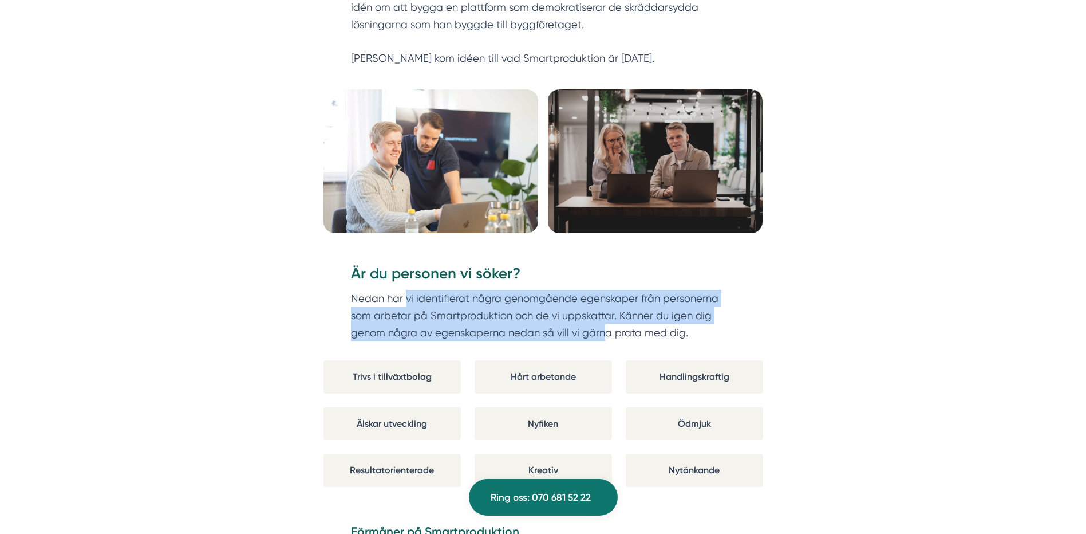
drag, startPoint x: 441, startPoint y: 303, endPoint x: 607, endPoint y: 354, distance: 173.8
click at [607, 354] on div "Är du personen vi söker? Nedan har vi identifierat några genomgående egenskaper…" at bounding box center [543, 311] width 440 height 97
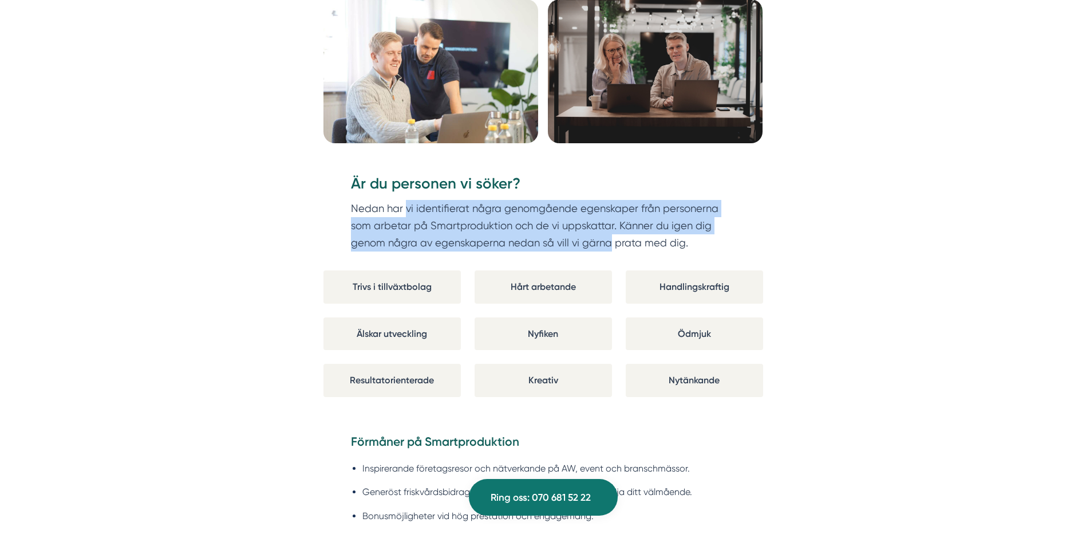
scroll to position [916, 0]
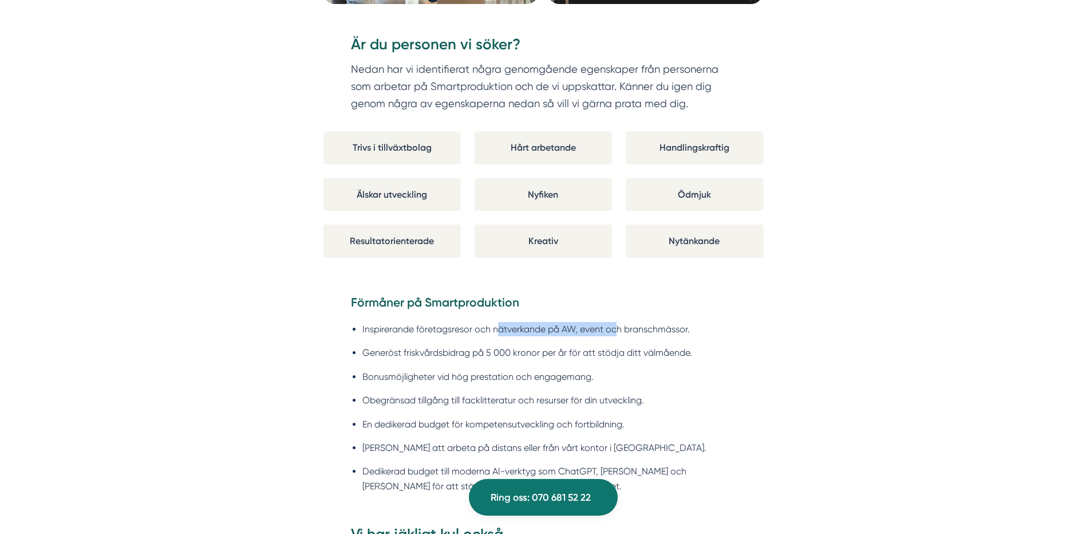
drag, startPoint x: 603, startPoint y: 334, endPoint x: 490, endPoint y: 333, distance: 113.4
click at [490, 333] on li "Inspirerande företagsresor och nätverkande på AW, event och branschmässor." at bounding box center [548, 329] width 373 height 14
drag, startPoint x: 490, startPoint y: 333, endPoint x: 473, endPoint y: 345, distance: 20.8
click at [473, 345] on ul "Inspirerande företagsresor och nätverkande på AW, event och branschmässor. Gene…" at bounding box center [543, 410] width 385 height 192
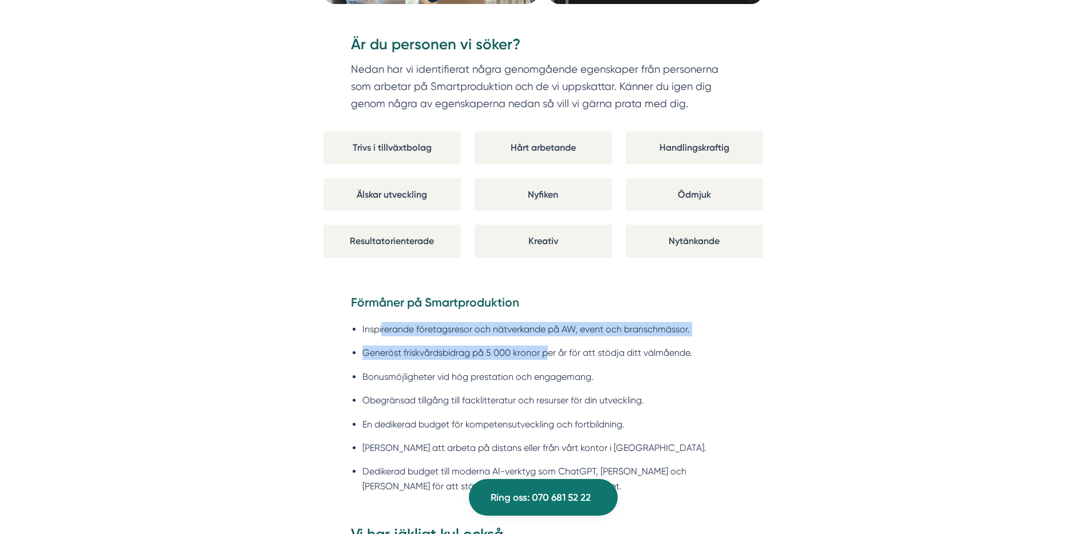
drag, startPoint x: 473, startPoint y: 345, endPoint x: 547, endPoint y: 355, distance: 74.5
click at [547, 355] on ul "Inspirerande företagsresor och nätverkande på AW, event och branschmässor. Gene…" at bounding box center [543, 410] width 385 height 192
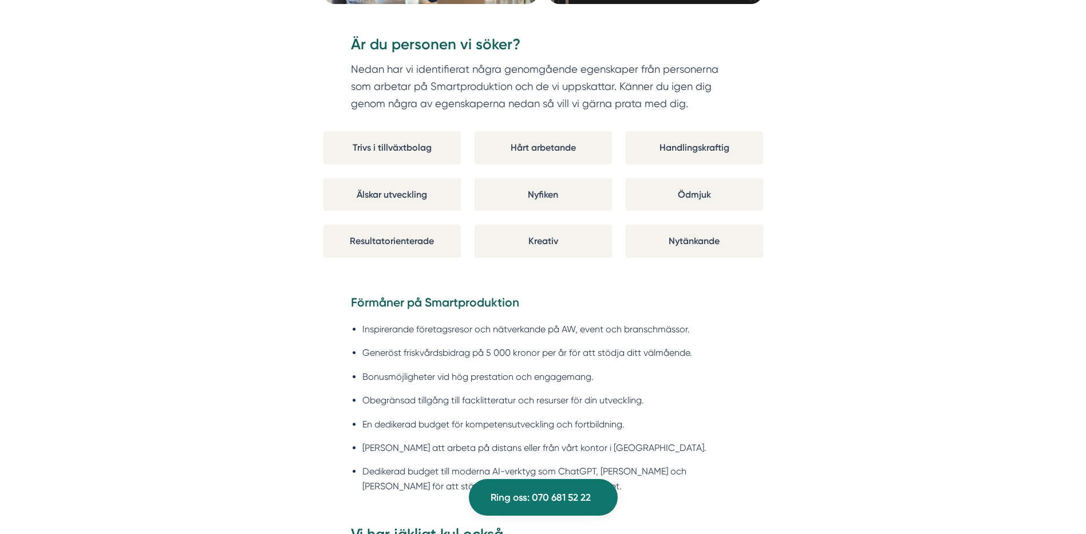
drag, startPoint x: 547, startPoint y: 355, endPoint x: 457, endPoint y: 361, distance: 90.1
click at [457, 360] on ul "Inspirerande företagsresor och nätverkande på AW, event och branschmässor. Gene…" at bounding box center [543, 410] width 385 height 192
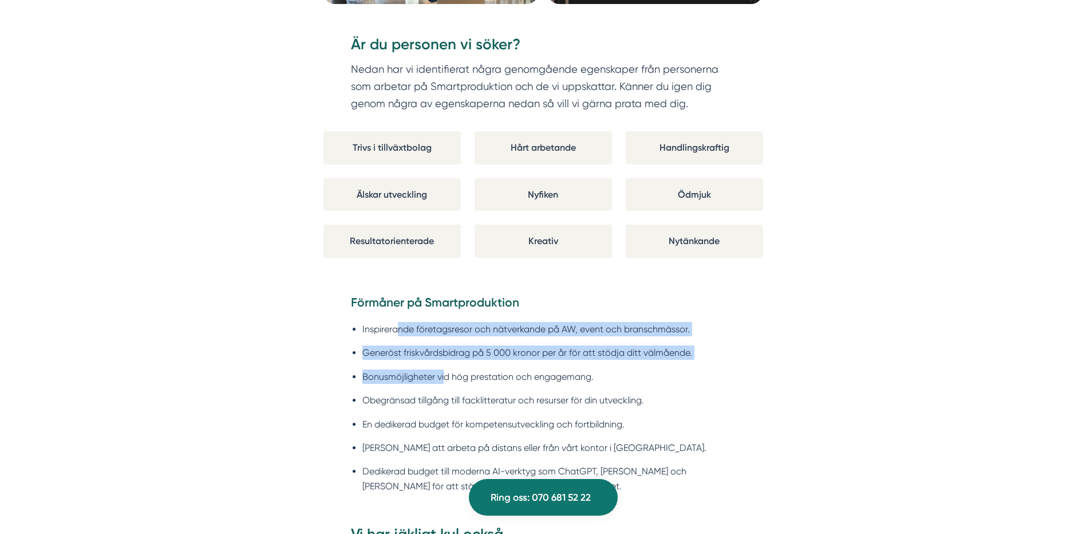
drag, startPoint x: 436, startPoint y: 359, endPoint x: 398, endPoint y: 330, distance: 46.9
click at [398, 330] on ul "Inspirerande företagsresor och nätverkande på AW, event och branschmässor. Gene…" at bounding box center [543, 410] width 385 height 192
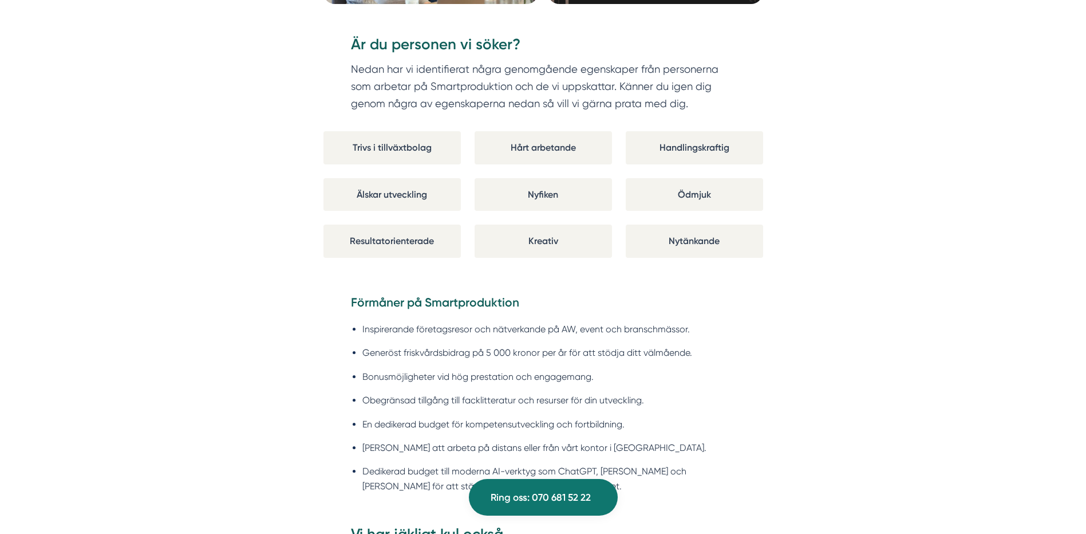
click at [528, 373] on li "Bonusmöjligheter vid hög prestation och engagemang." at bounding box center [548, 376] width 373 height 14
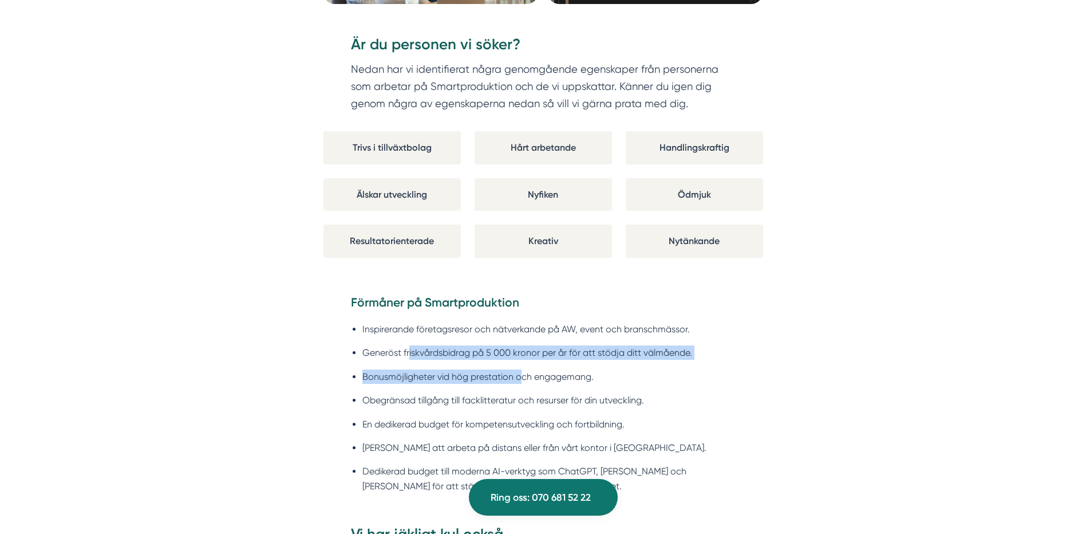
click at [408, 338] on ul "Inspirerande företagsresor och nätverkande på AW, event och branschmässor. Gene…" at bounding box center [543, 410] width 385 height 192
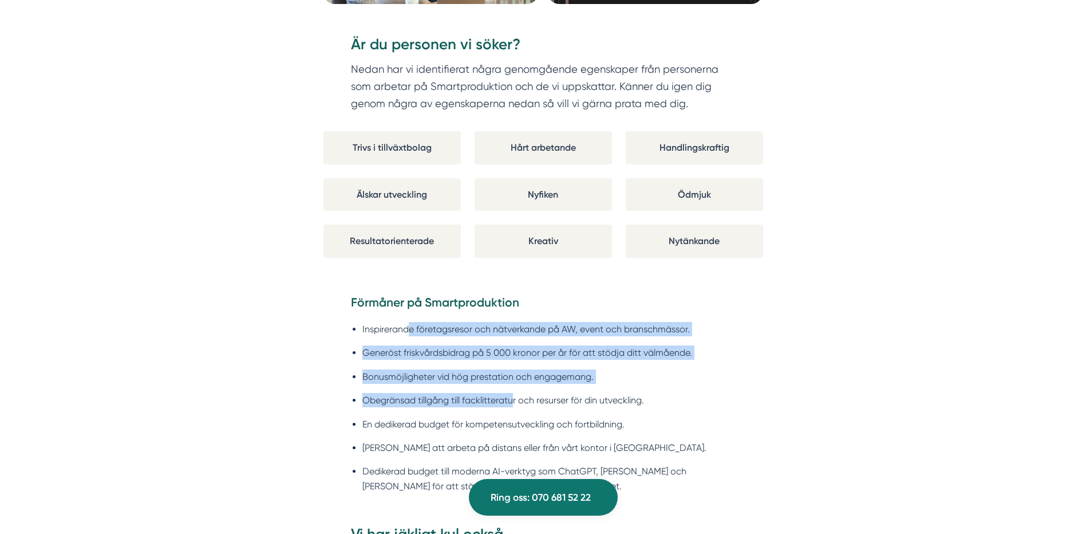
drag, startPoint x: 406, startPoint y: 335, endPoint x: 512, endPoint y: 393, distance: 121.2
click at [512, 393] on ul "Inspirerande företagsresor och nätverkande på AW, event och branschmässor. Gene…" at bounding box center [543, 410] width 385 height 192
click at [511, 389] on ul "Inspirerande företagsresor och nätverkande på AW, event och branschmässor. Gene…" at bounding box center [543, 410] width 385 height 192
click at [414, 349] on li "Generöst friskvårdsbidrag på 5 000 kronor per år för att stödja ditt välmående." at bounding box center [548, 352] width 373 height 14
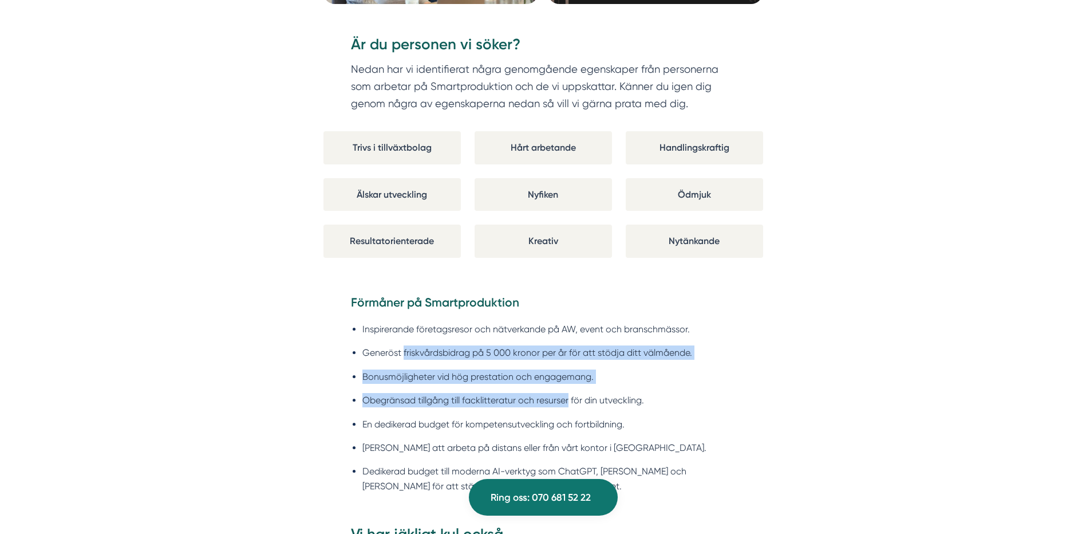
drag, startPoint x: 414, startPoint y: 349, endPoint x: 539, endPoint y: 406, distance: 137.3
click at [539, 406] on ul "Inspirerande företagsresor och nätverkande på AW, event och branschmässor. Gene…" at bounding box center [543, 410] width 385 height 192
drag, startPoint x: 539, startPoint y: 406, endPoint x: 520, endPoint y: 405, distance: 18.4
click at [520, 405] on li "Obegränsad tillgång till facklitteratur och resurser för din utveckling." at bounding box center [548, 400] width 373 height 14
drag, startPoint x: 459, startPoint y: 352, endPoint x: 534, endPoint y: 401, distance: 90.0
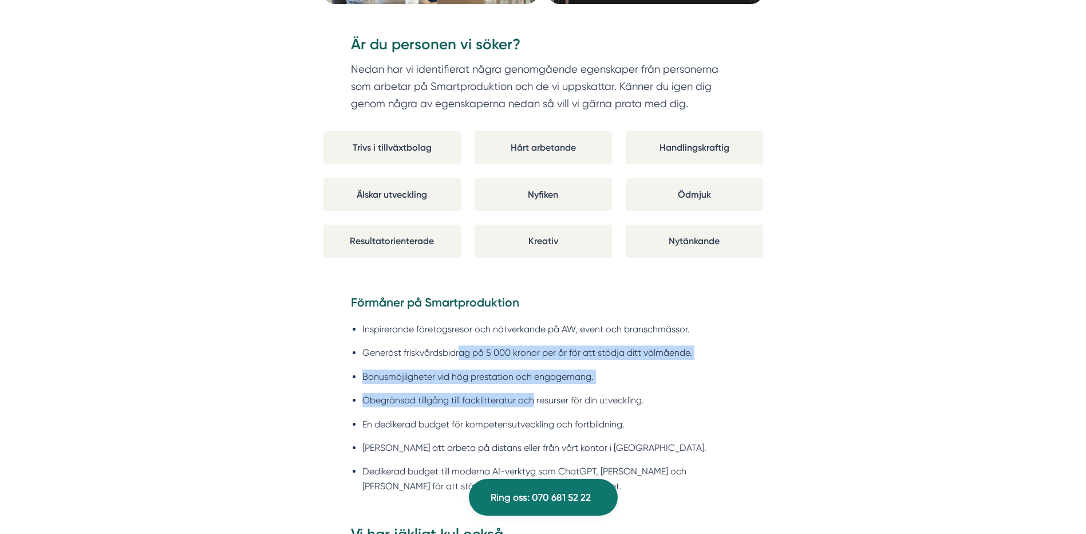
click at [534, 401] on ul "Inspirerande företagsresor och nätverkande på AW, event och branschmässor. Gene…" at bounding box center [543, 410] width 385 height 192
click at [534, 401] on li "Obegränsad tillgång till facklitteratur och resurser för din utveckling." at bounding box center [548, 400] width 373 height 14
click at [458, 380] on ul "Inspirerande företagsresor och nätverkande på AW, event och branschmässor. Gene…" at bounding box center [543, 410] width 385 height 192
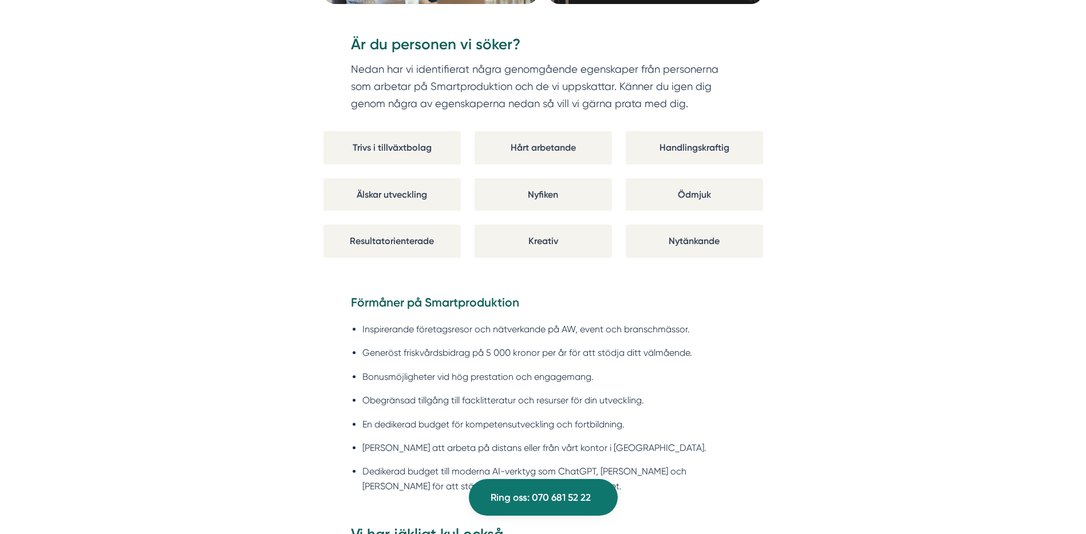
drag, startPoint x: 458, startPoint y: 380, endPoint x: 418, endPoint y: 380, distance: 40.1
click at [418, 380] on li "Bonusmöjligheter vid hög prestation och engagemang." at bounding box center [548, 376] width 373 height 14
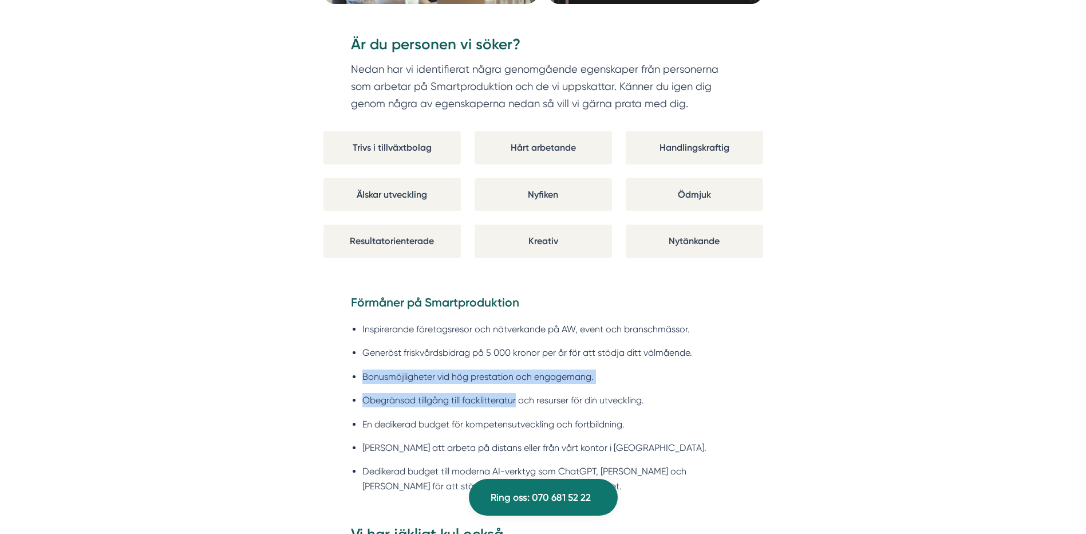
drag, startPoint x: 417, startPoint y: 380, endPoint x: 483, endPoint y: 405, distance: 70.3
click at [483, 405] on ul "Inspirerande företagsresor och nätverkande på AW, event och branschmässor. Gene…" at bounding box center [543, 410] width 385 height 192
click at [483, 405] on li "Obegränsad tillgång till facklitteratur och resurser för din utveckling." at bounding box center [548, 400] width 373 height 14
drag, startPoint x: 415, startPoint y: 390, endPoint x: 382, endPoint y: 369, distance: 38.6
click at [382, 369] on ul "Inspirerande företagsresor och nätverkande på AW, event och branschmässor. Gene…" at bounding box center [543, 410] width 385 height 192
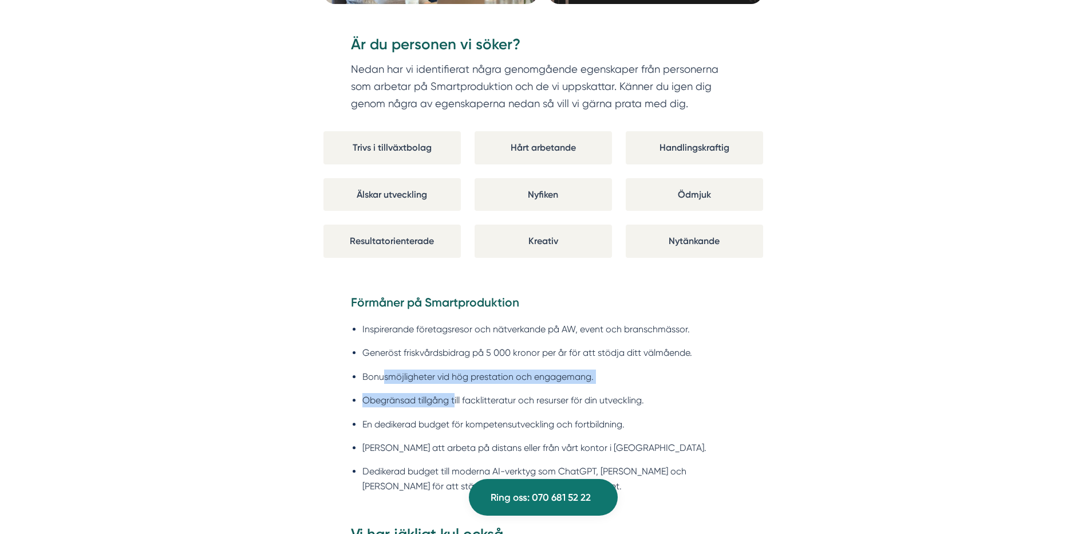
click at [381, 369] on li "Bonusmöjligheter vid hög prestation och engagemang." at bounding box center [548, 376] width 373 height 14
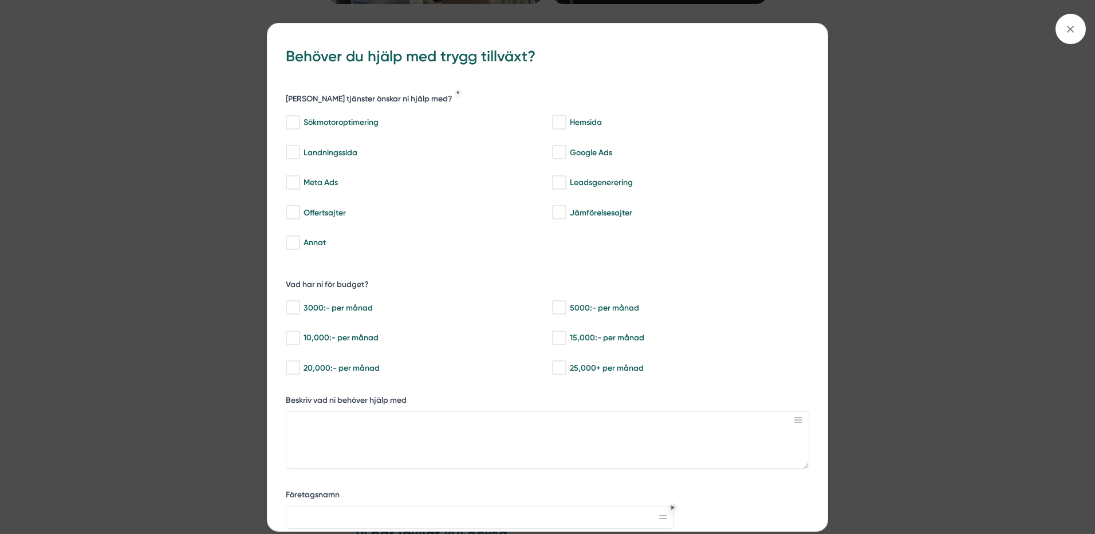
drag, startPoint x: 381, startPoint y: 369, endPoint x: 560, endPoint y: 427, distance: 188.3
click at [560, 427] on div "Vilka tjänster önskar ni hjälp med? Sökmotoroptimering Hemsida Landningssida Go…" at bounding box center [547, 352] width 523 height 545
click at [1068, 33] on icon at bounding box center [1070, 29] width 13 height 13
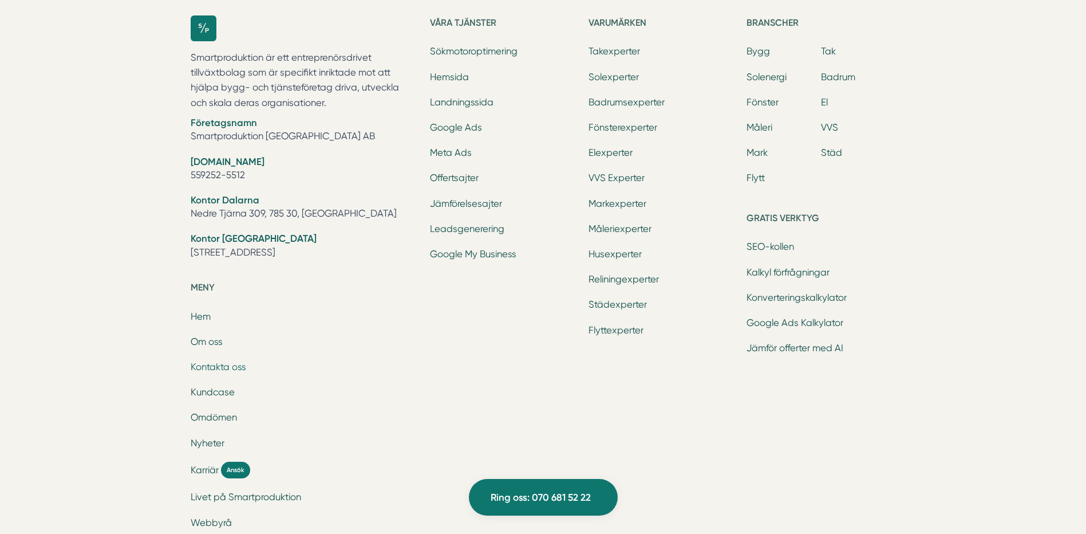
scroll to position [5267, 0]
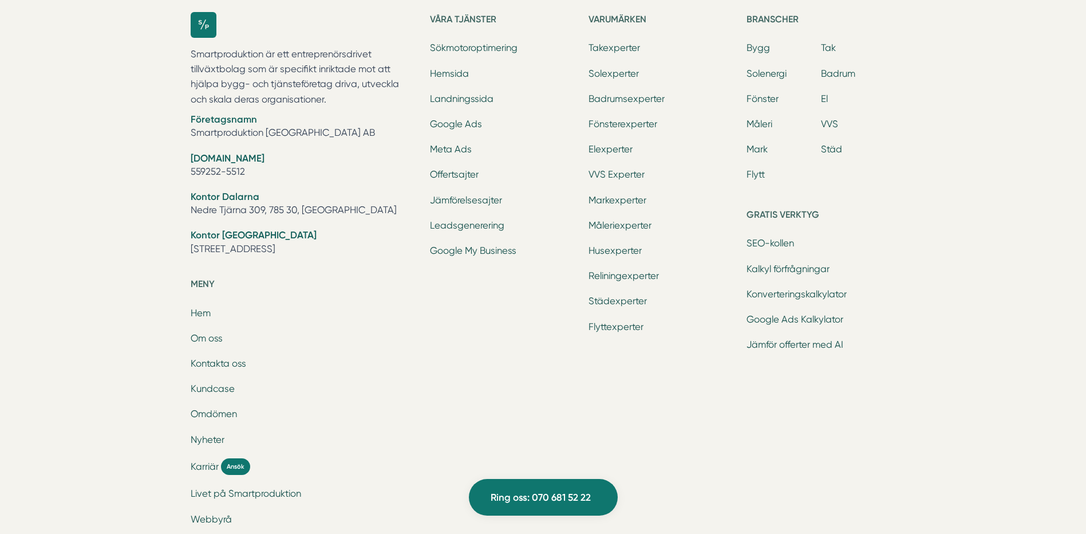
drag, startPoint x: 277, startPoint y: 247, endPoint x: 180, endPoint y: 250, distance: 96.8
click at [180, 250] on div "Smartproduktion är ett entreprenörsdrivet tillväxtbolag som är specifikt inrikt…" at bounding box center [543, 300] width 733 height 613
copy li "Tellusborgsvägen 67"
